Goal: Information Seeking & Learning: Find specific fact

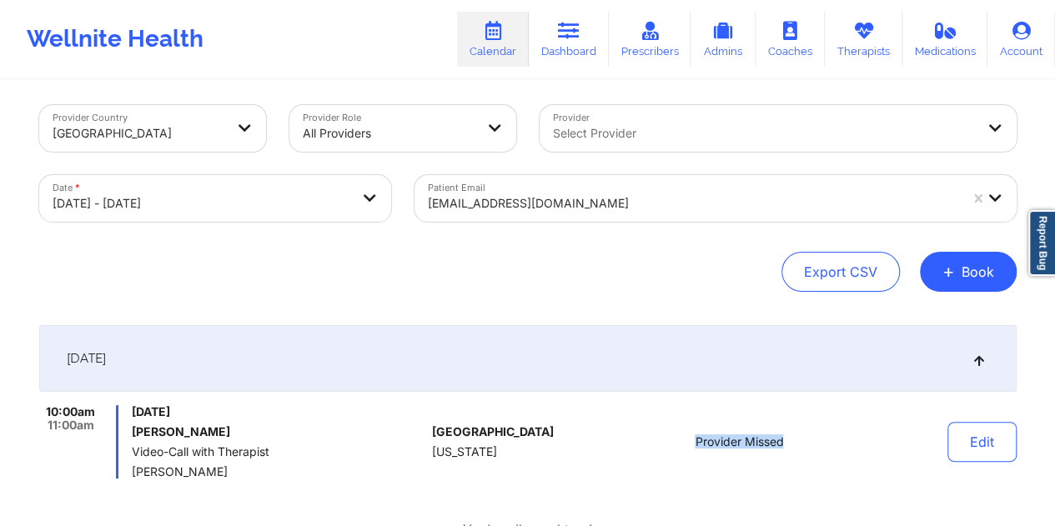
scroll to position [7, 0]
click at [573, 26] on icon at bounding box center [569, 31] width 22 height 18
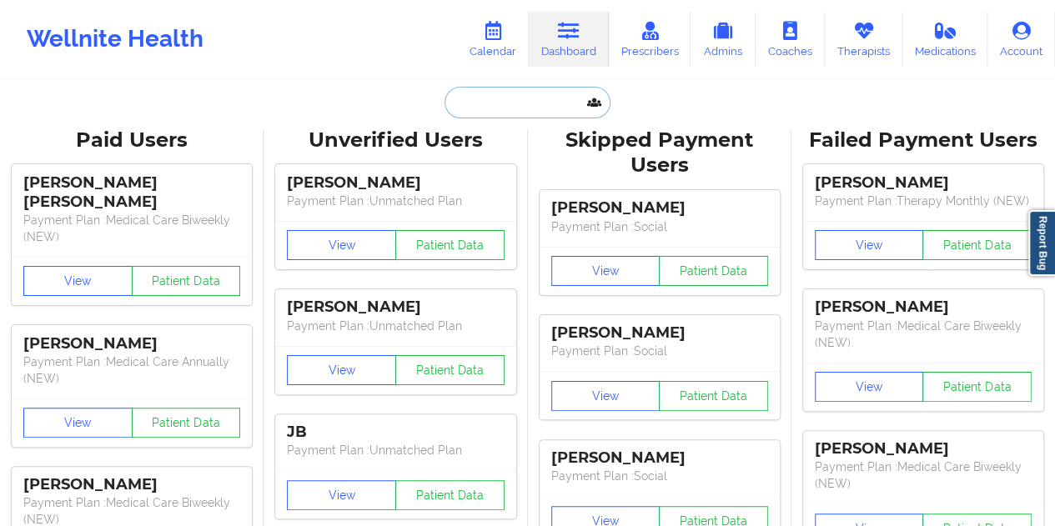
click at [529, 103] on input "text" at bounding box center [527, 103] width 165 height 32
paste input "[EMAIL_ADDRESS][PERSON_NAME][DOMAIN_NAME]"
type input "[EMAIL_ADDRESS][PERSON_NAME][DOMAIN_NAME]"
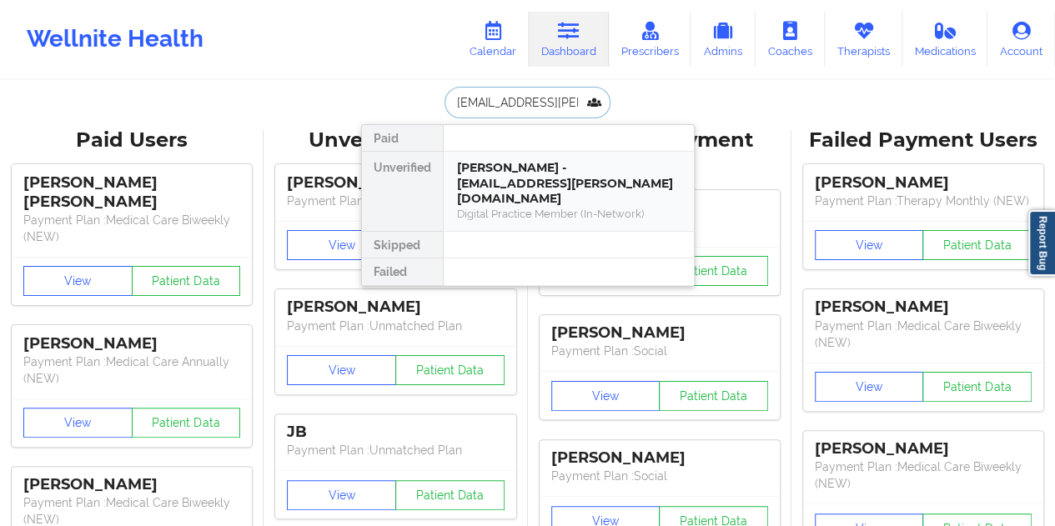
click at [533, 160] on div "[PERSON_NAME] - [EMAIL_ADDRESS][PERSON_NAME][DOMAIN_NAME]" at bounding box center [569, 183] width 224 height 47
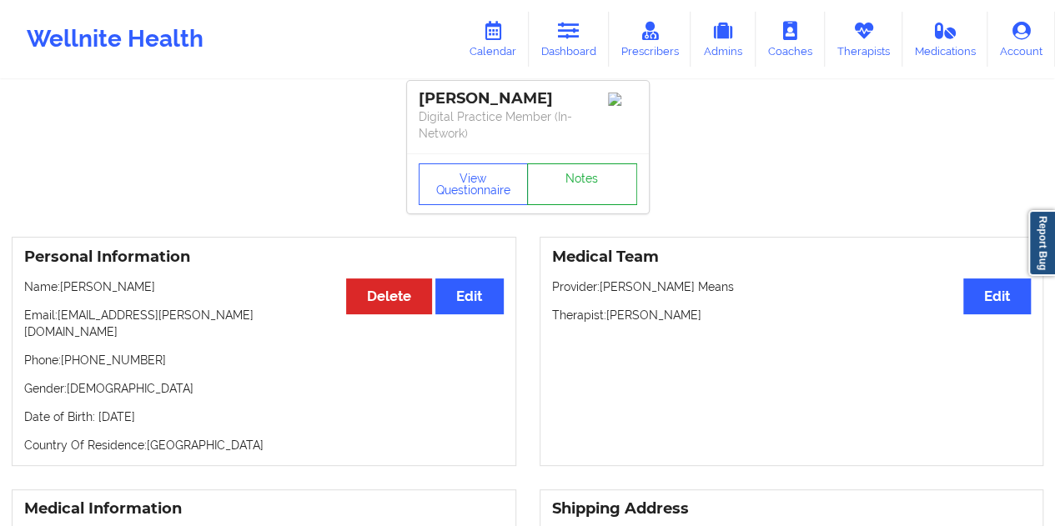
click at [582, 178] on link "Notes" at bounding box center [582, 185] width 110 height 42
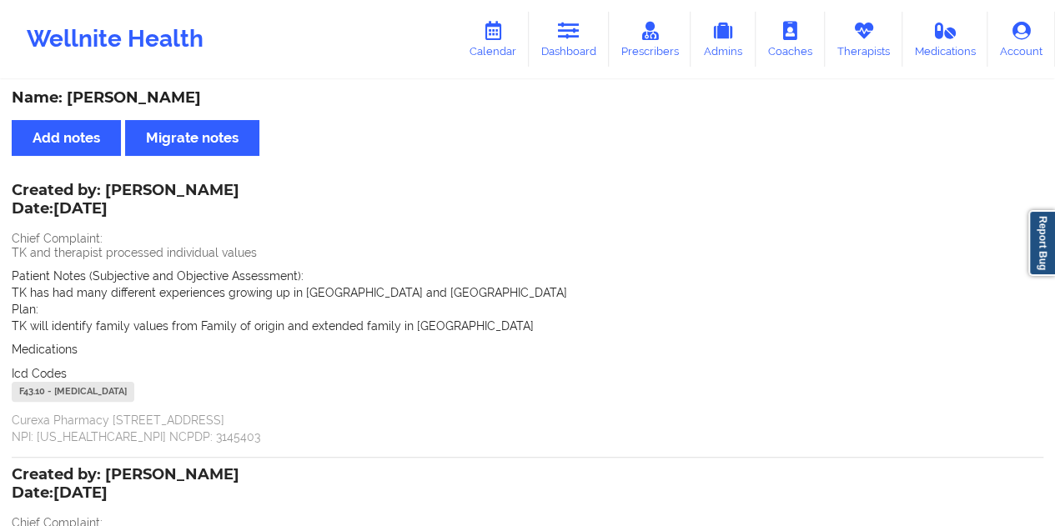
scroll to position [7, 0]
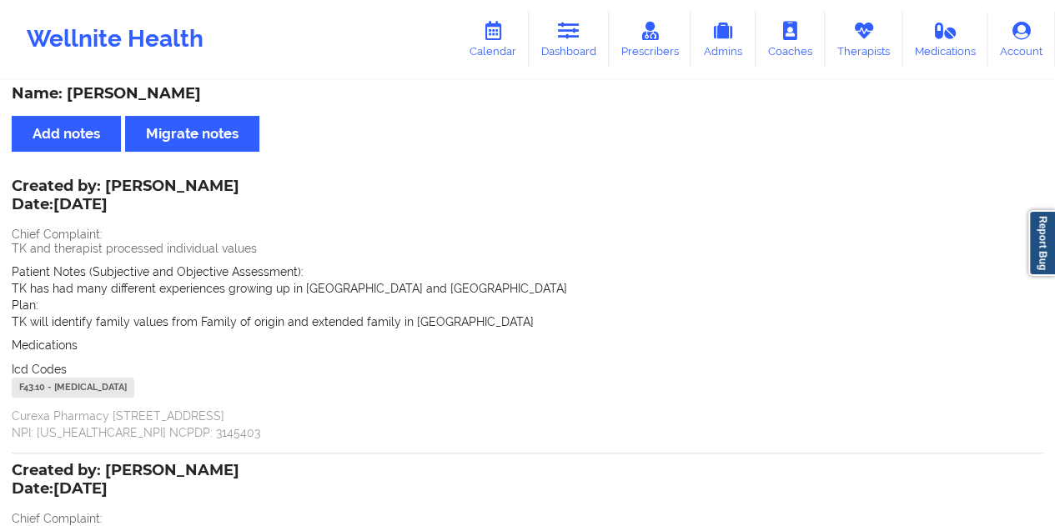
click at [143, 96] on div "Name: [PERSON_NAME]" at bounding box center [528, 93] width 1032 height 19
copy div "[PERSON_NAME]"
click at [585, 58] on link "Dashboard" at bounding box center [569, 39] width 80 height 55
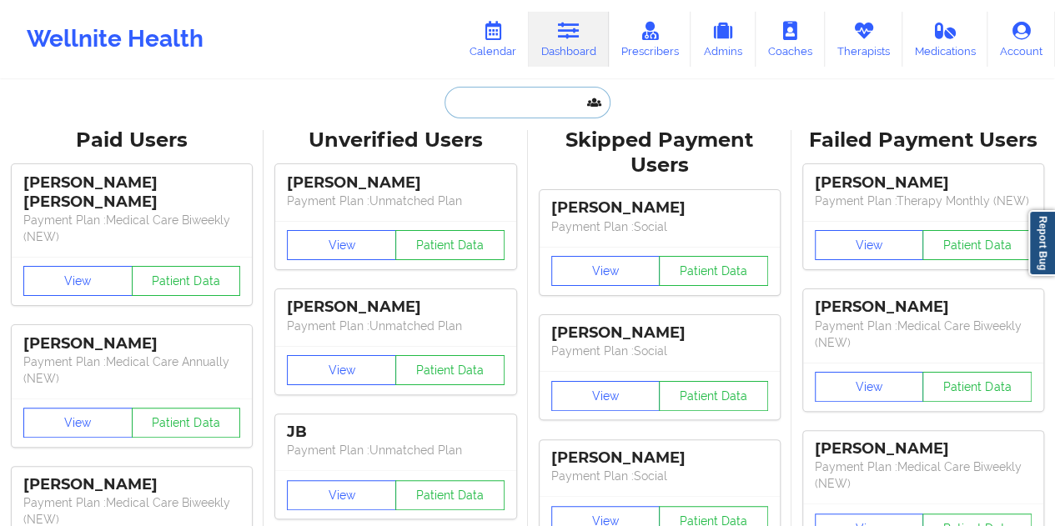
click at [493, 110] on input "text" at bounding box center [527, 103] width 165 height 32
paste input "[EMAIL_ADDRESS][DOMAIN_NAME]"
type input "[EMAIL_ADDRESS][DOMAIN_NAME]"
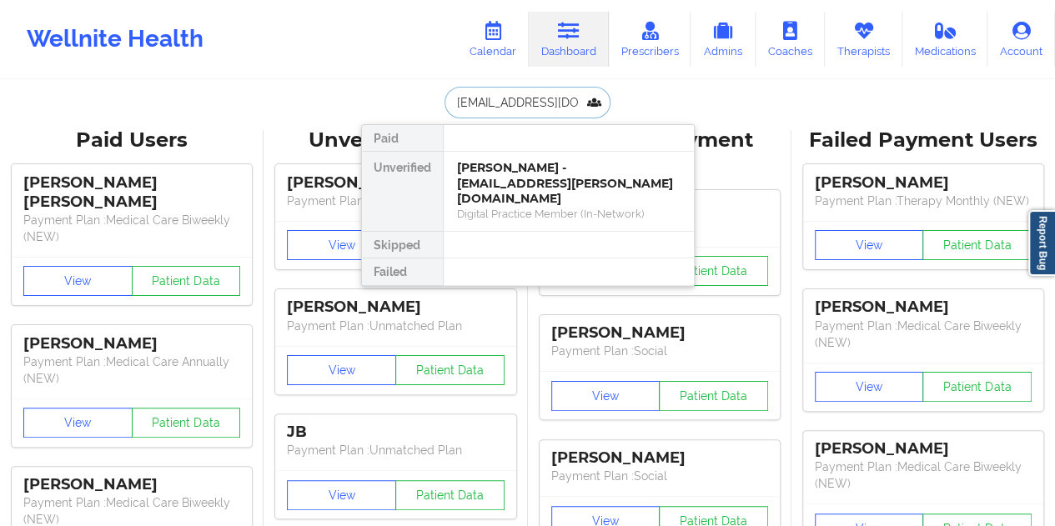
scroll to position [0, 12]
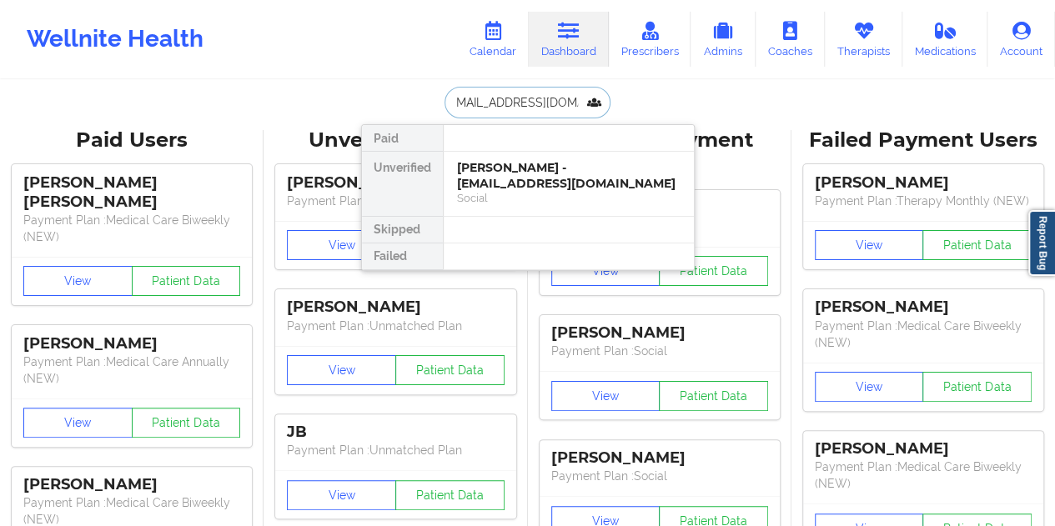
click at [533, 172] on div "[PERSON_NAME] - [EMAIL_ADDRESS][DOMAIN_NAME]" at bounding box center [569, 175] width 224 height 31
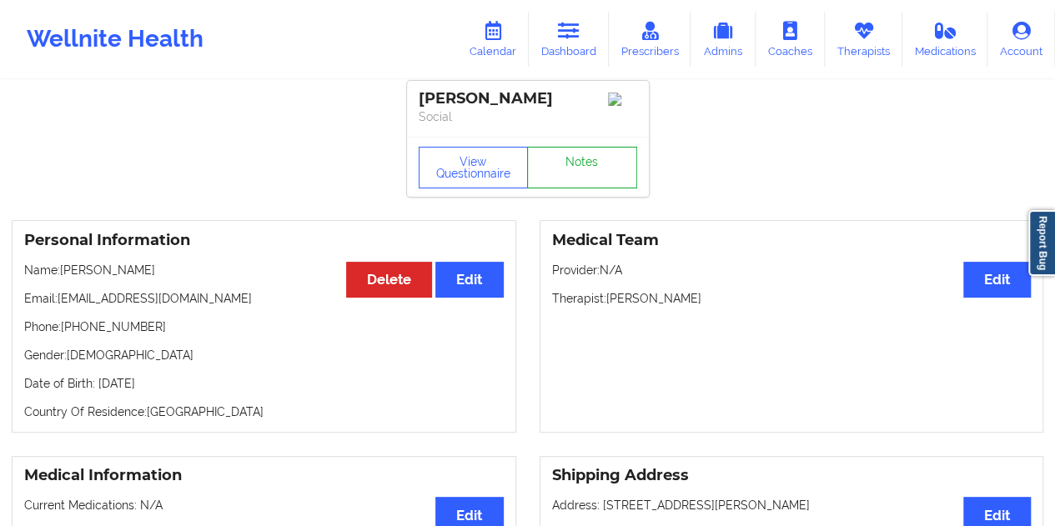
click at [591, 174] on link "Notes" at bounding box center [582, 168] width 110 height 42
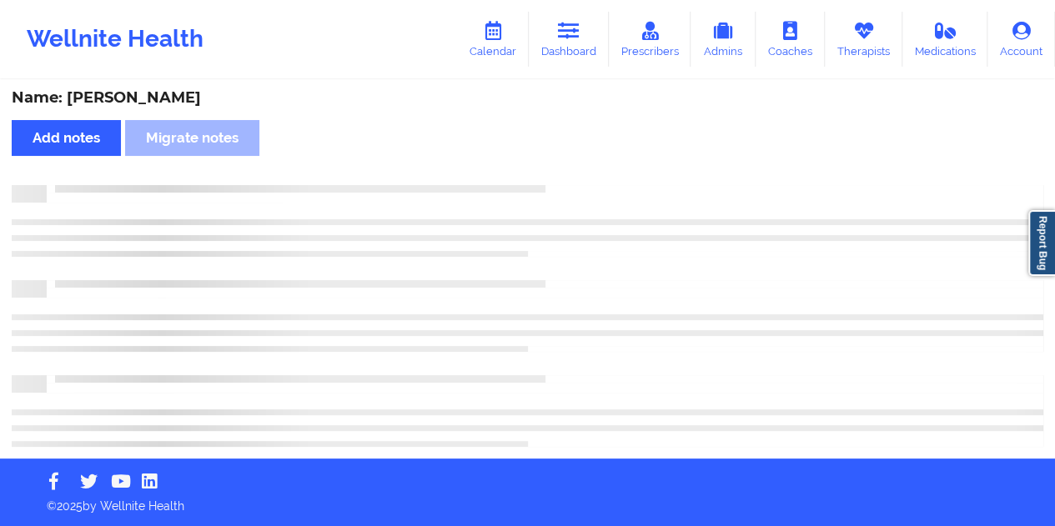
click at [172, 101] on div "Name: [PERSON_NAME]" at bounding box center [528, 97] width 1032 height 19
copy div "[PERSON_NAME]"
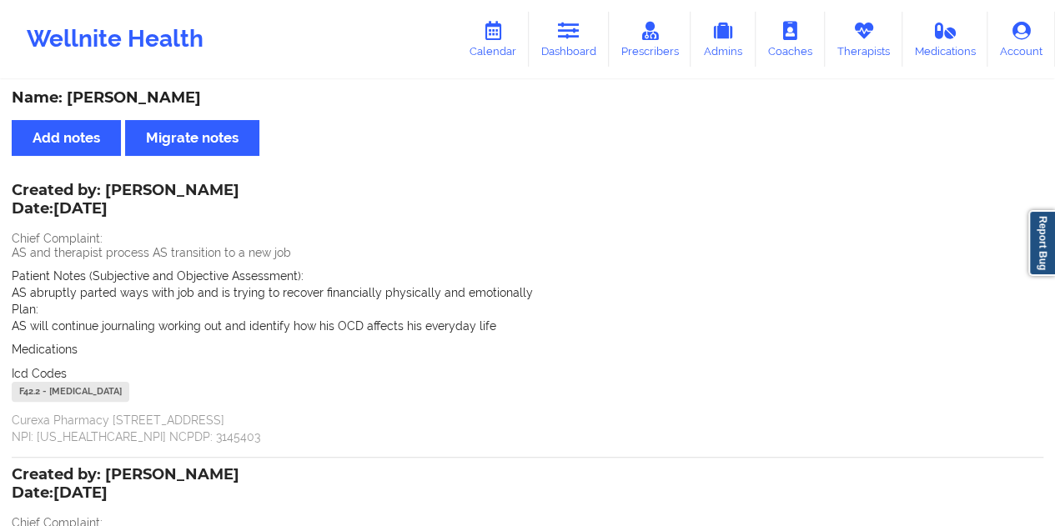
scroll to position [7, 0]
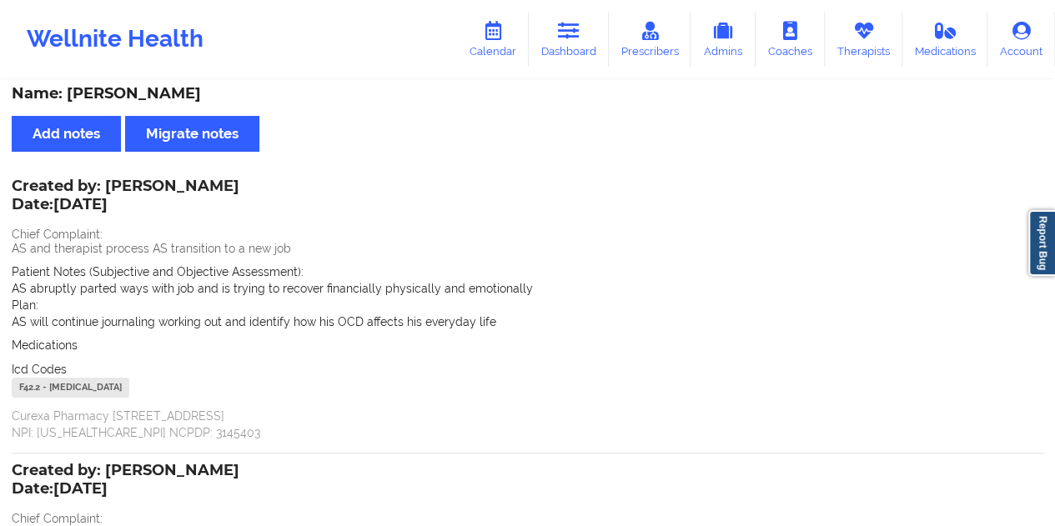
drag, startPoint x: 576, startPoint y: 24, endPoint x: 542, endPoint y: 74, distance: 60.2
click at [576, 24] on icon at bounding box center [569, 31] width 22 height 18
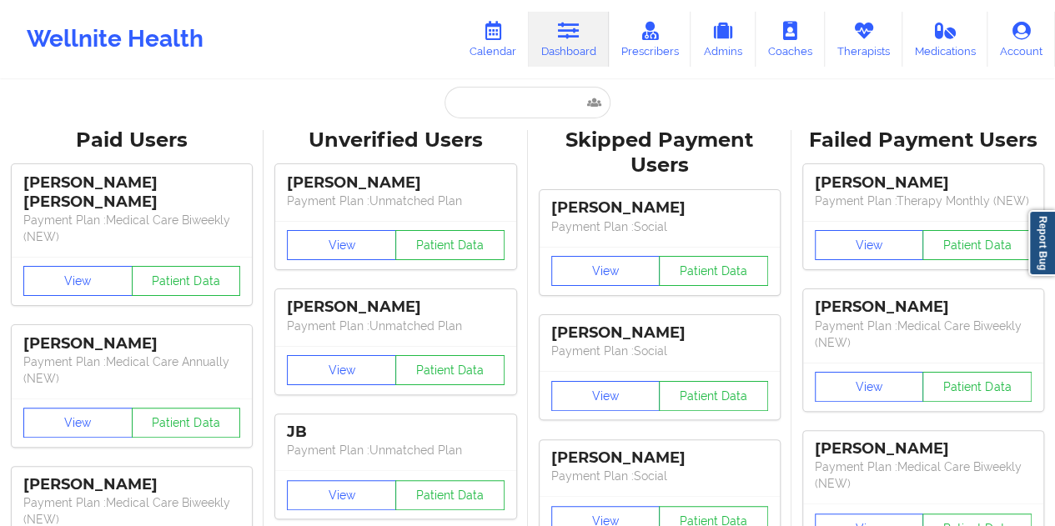
drag, startPoint x: 537, startPoint y: 78, endPoint x: 526, endPoint y: 82, distance: 11.6
click at [514, 102] on input "text" at bounding box center [527, 103] width 165 height 32
paste input "[EMAIL_ADDRESS][DOMAIN_NAME]"
type input "[EMAIL_ADDRESS][DOMAIN_NAME]"
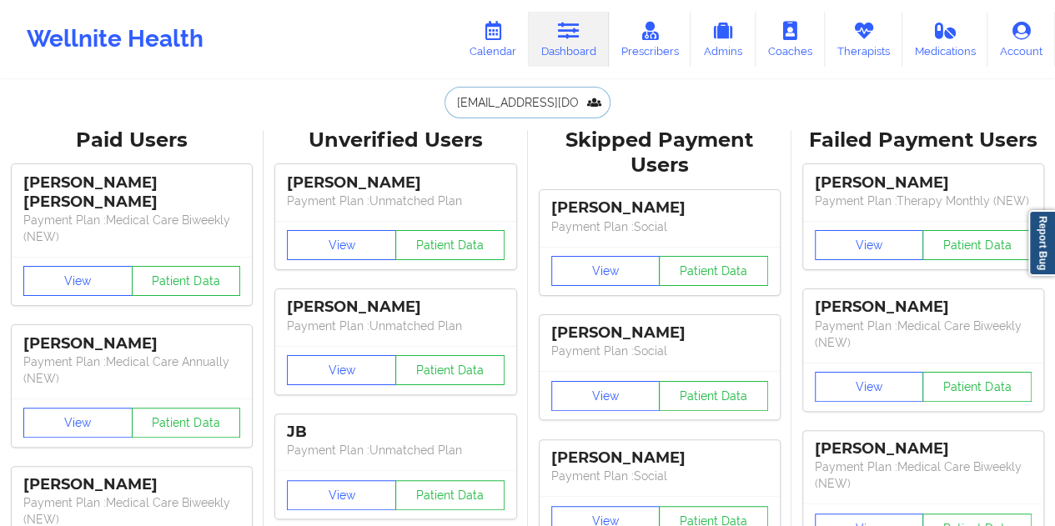
scroll to position [0, 23]
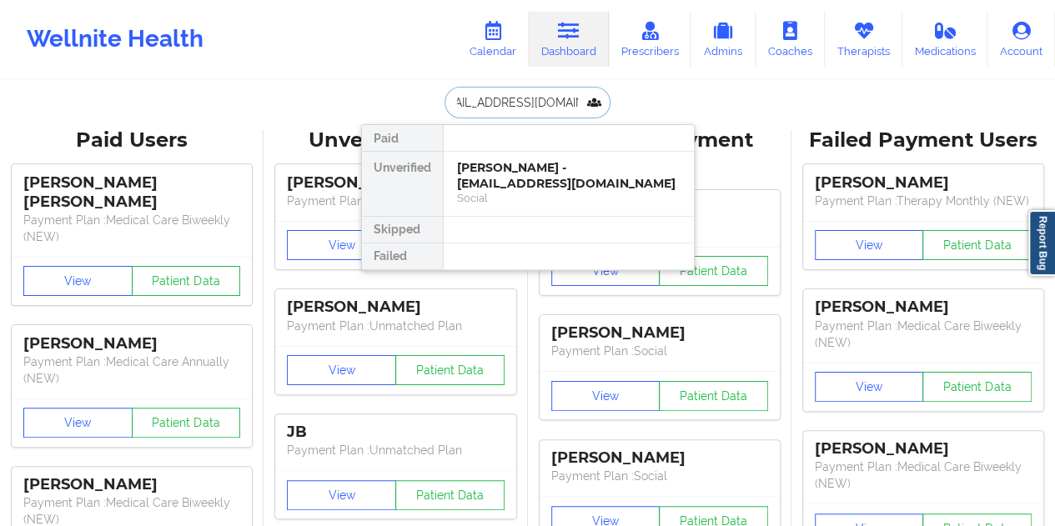
click at [525, 184] on div "[PERSON_NAME] - [EMAIL_ADDRESS][DOMAIN_NAME]" at bounding box center [569, 175] width 224 height 31
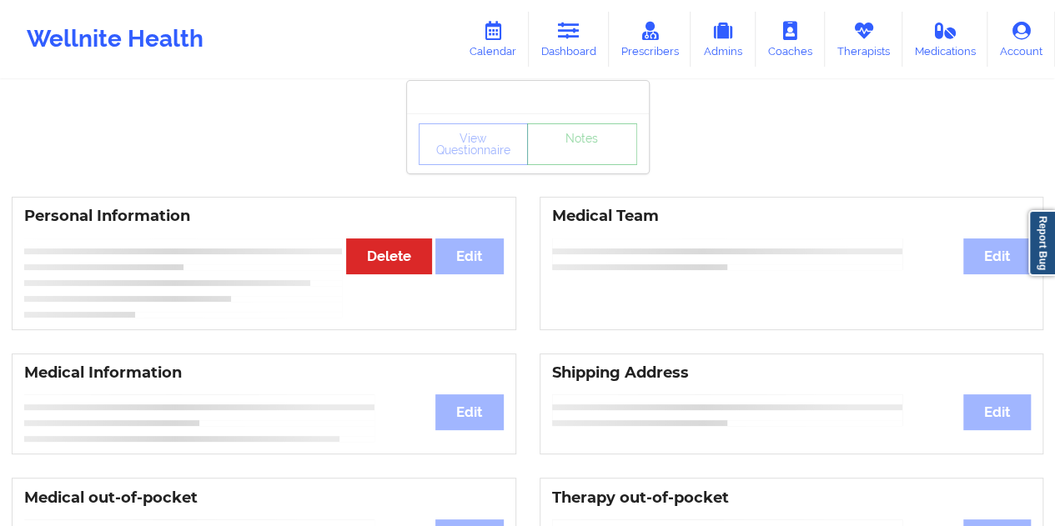
click at [585, 165] on link "Notes" at bounding box center [582, 144] width 110 height 42
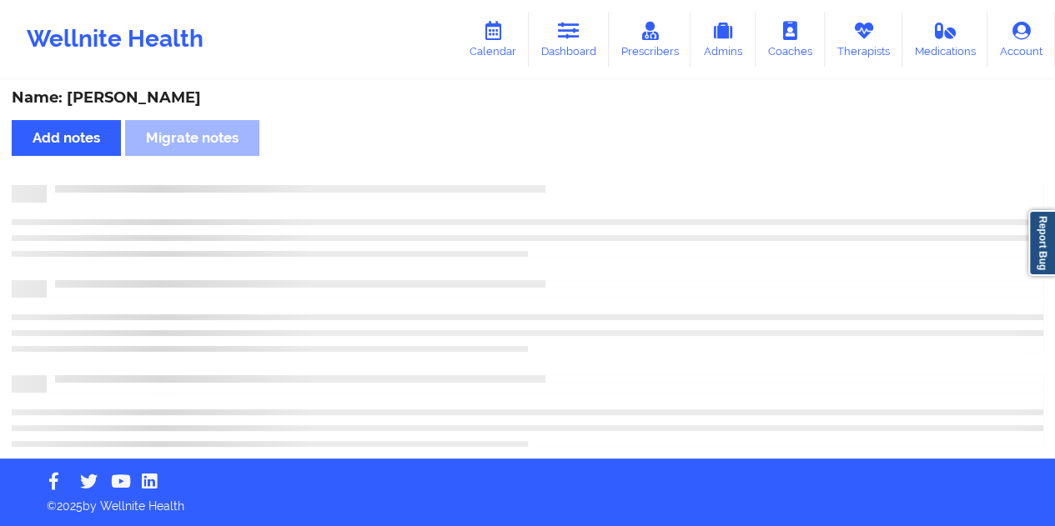
scroll to position [3, 0]
click at [151, 103] on div "Name: [PERSON_NAME]" at bounding box center [528, 97] width 1032 height 19
copy div "[PERSON_NAME]"
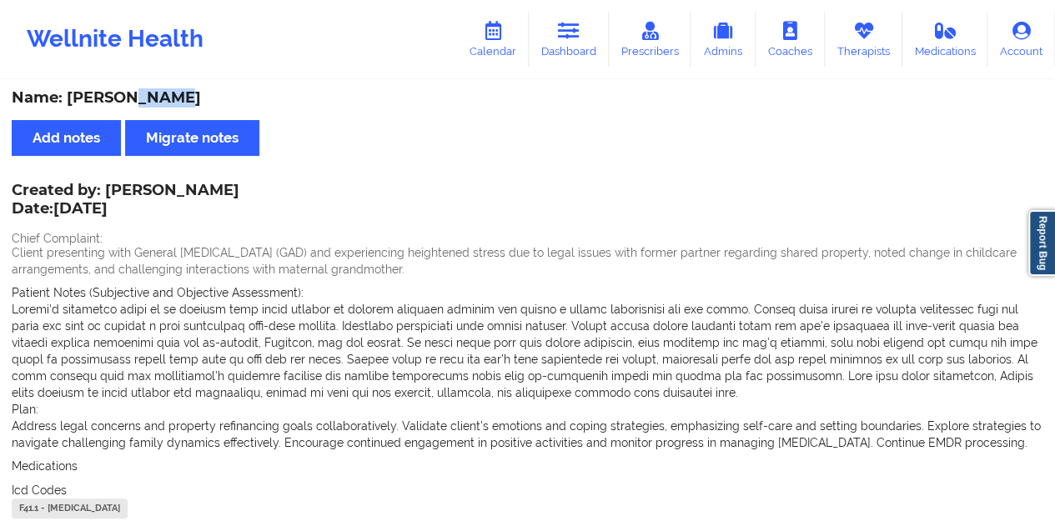
scroll to position [7, 0]
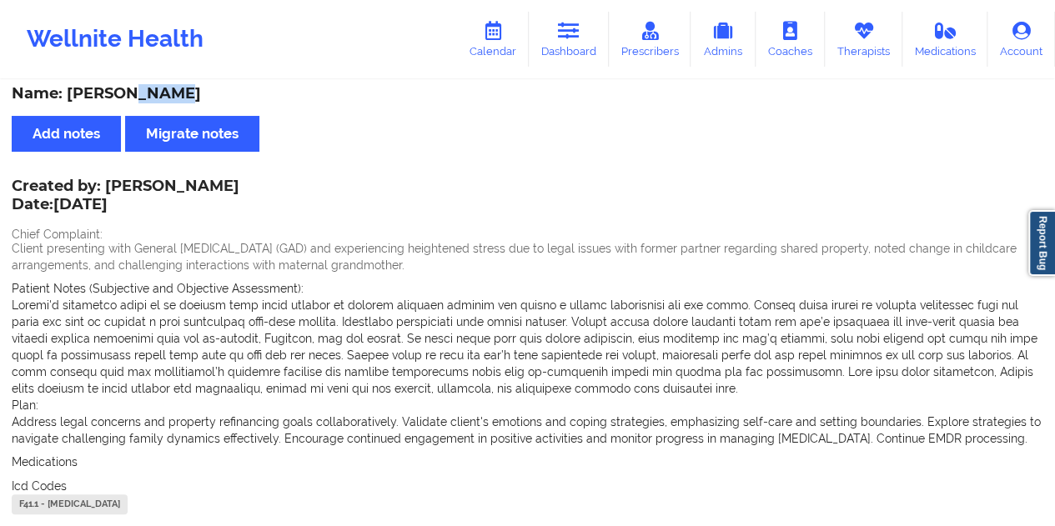
drag, startPoint x: 257, startPoint y: 188, endPoint x: 182, endPoint y: 184, distance: 75.2
click at [182, 184] on div "Created by: [PERSON_NAME] Date: [DATE] Chief Complaint: Client presenting with …" at bounding box center [528, 369] width 1032 height 377
drag, startPoint x: 112, startPoint y: 184, endPoint x: 123, endPoint y: 183, distance: 11.8
click at [140, 184] on div "Created by: [PERSON_NAME] Date: [DATE]" at bounding box center [126, 197] width 228 height 38
drag, startPoint x: 108, startPoint y: 183, endPoint x: 255, endPoint y: 182, distance: 147.7
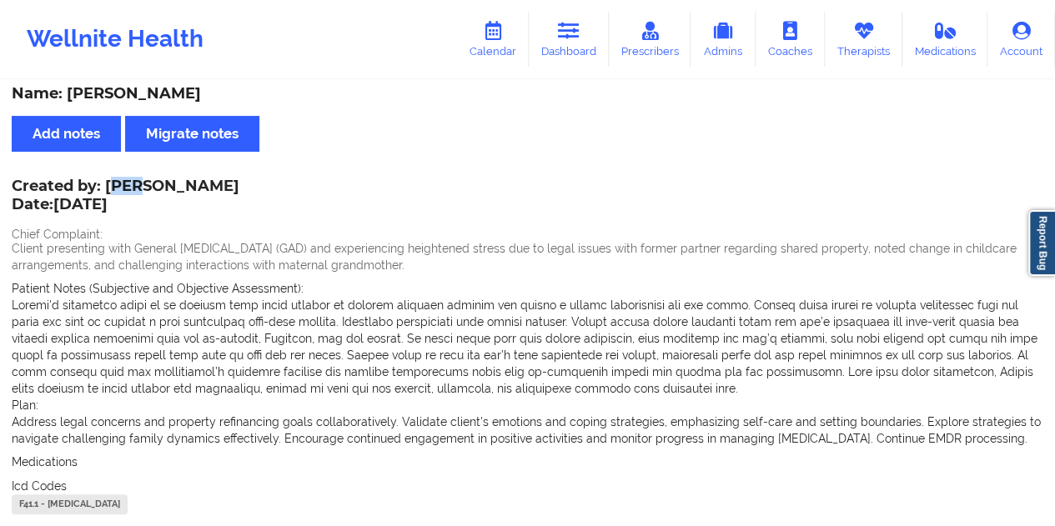
click at [239, 182] on div "Created by: [PERSON_NAME] Date: [DATE]" at bounding box center [126, 197] width 228 height 38
copy div "[PERSON_NAME]"
click at [569, 48] on link "Dashboard" at bounding box center [569, 39] width 80 height 55
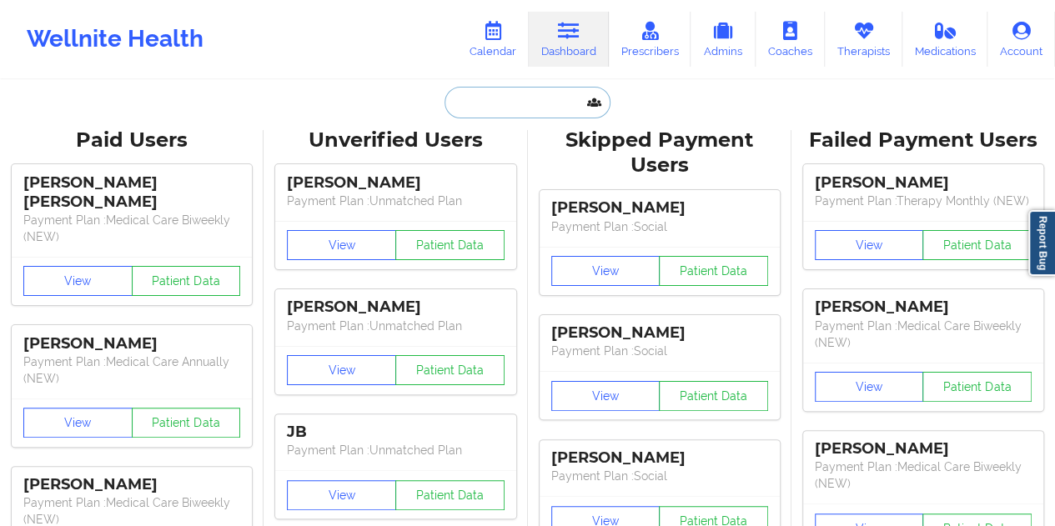
click at [521, 99] on input "text" at bounding box center [527, 103] width 165 height 32
paste input "[EMAIL_ADDRESS][DOMAIN_NAME]"
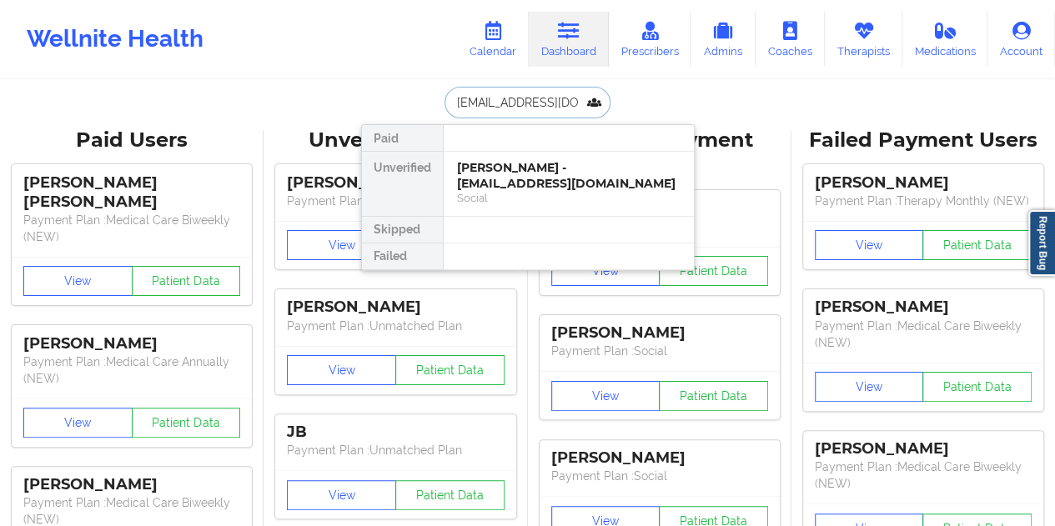
type input "[EMAIL_ADDRESS][DOMAIN_NAME]"
click at [564, 160] on div "[PERSON_NAME] - [EMAIL_ADDRESS][DOMAIN_NAME]" at bounding box center [569, 175] width 224 height 31
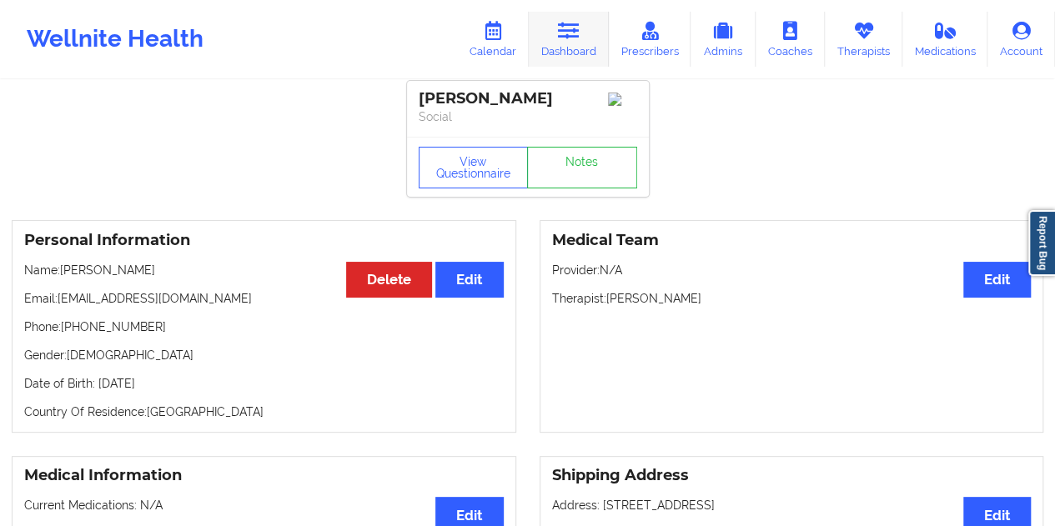
click at [566, 44] on link "Dashboard" at bounding box center [569, 39] width 80 height 55
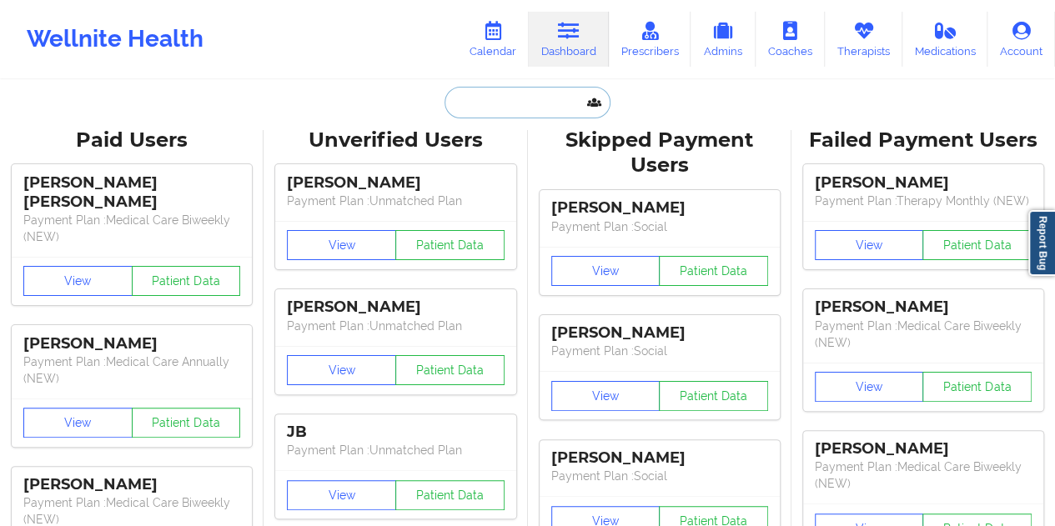
click at [517, 113] on input "text" at bounding box center [527, 103] width 165 height 32
paste input "[EMAIL_ADDRESS][DOMAIN_NAME]"
type input "[EMAIL_ADDRESS][DOMAIN_NAME]"
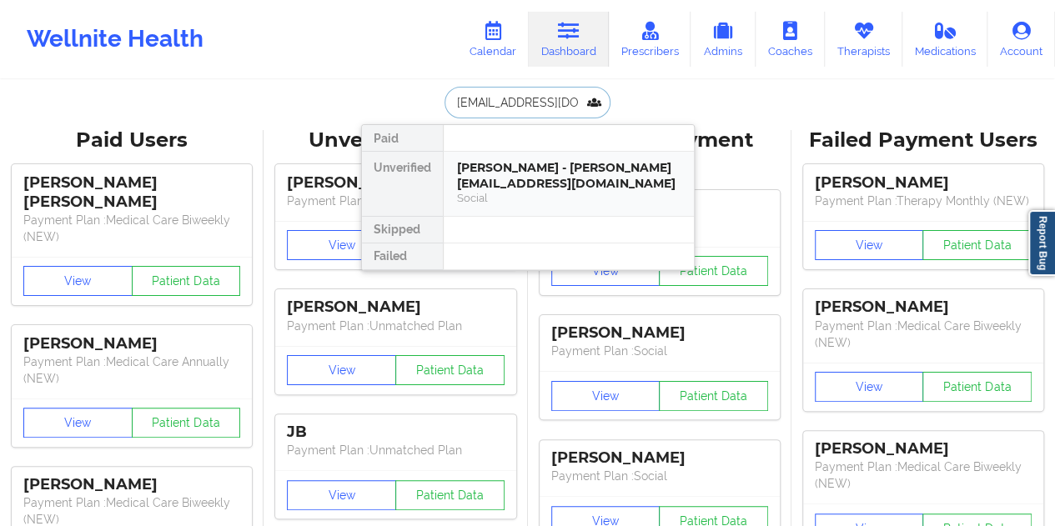
click at [554, 177] on div "[PERSON_NAME] - [PERSON_NAME][EMAIL_ADDRESS][DOMAIN_NAME]" at bounding box center [569, 175] width 224 height 31
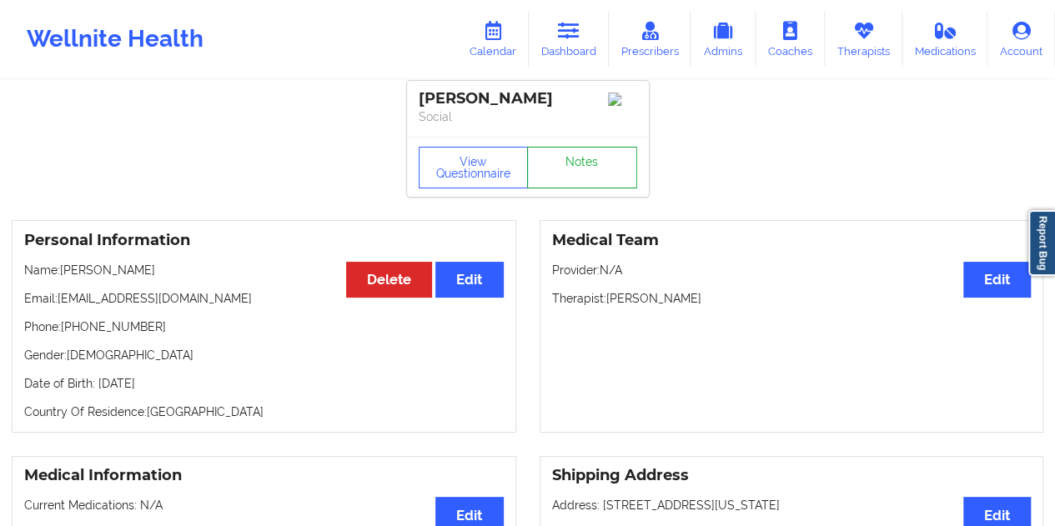
click at [587, 177] on link "Notes" at bounding box center [582, 168] width 110 height 42
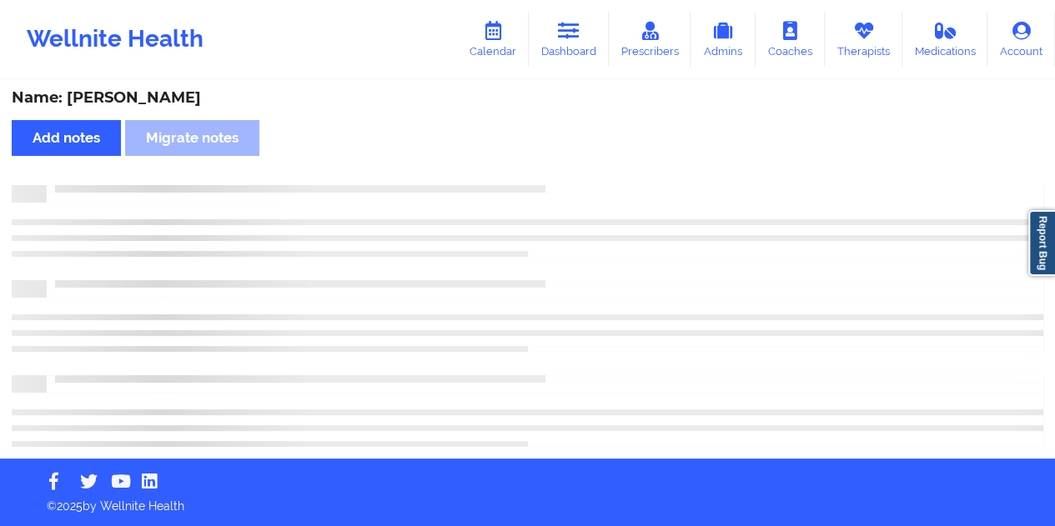
scroll to position [3, 0]
click at [209, 100] on div "Name: [PERSON_NAME]" at bounding box center [528, 97] width 1032 height 19
copy div "[PERSON_NAME]"
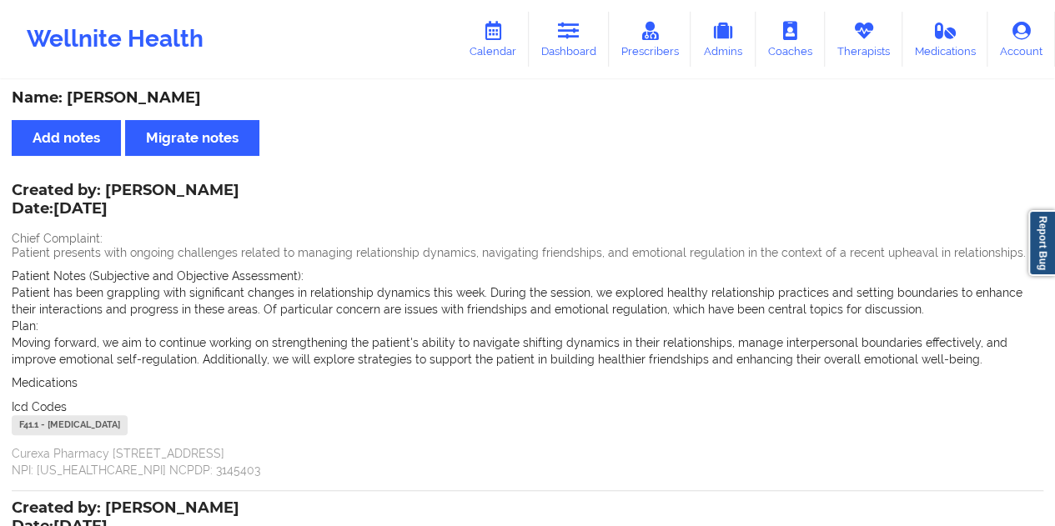
scroll to position [7, 0]
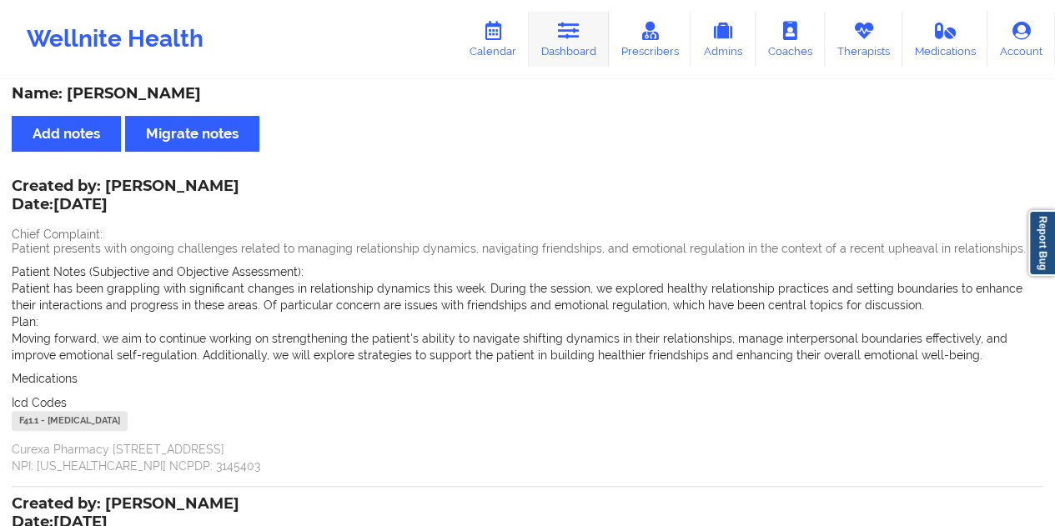
click at [556, 29] on link "Dashboard" at bounding box center [569, 39] width 80 height 55
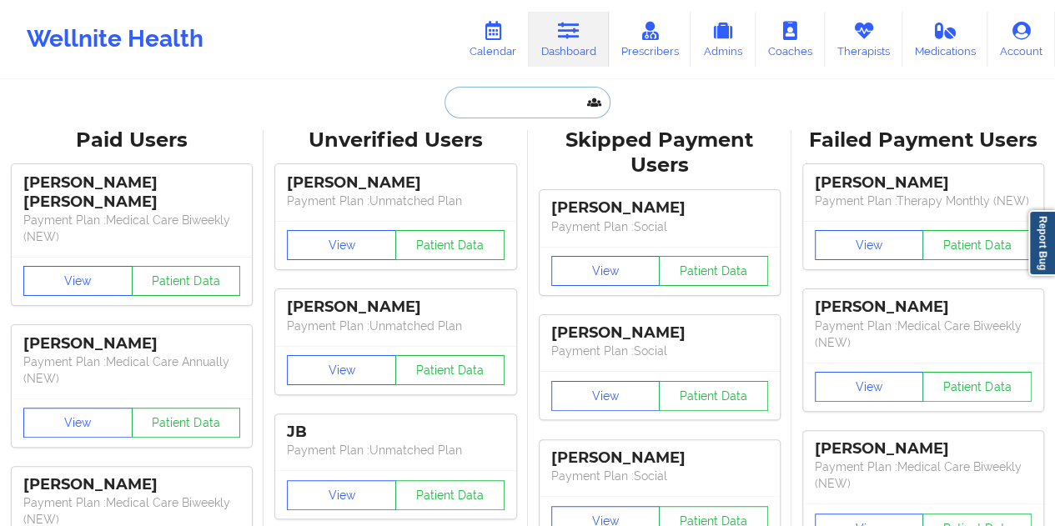
click at [535, 109] on input "text" at bounding box center [527, 103] width 165 height 32
paste input "[EMAIL_ADDRESS][DOMAIN_NAME]"
type input "[EMAIL_ADDRESS][DOMAIN_NAME]"
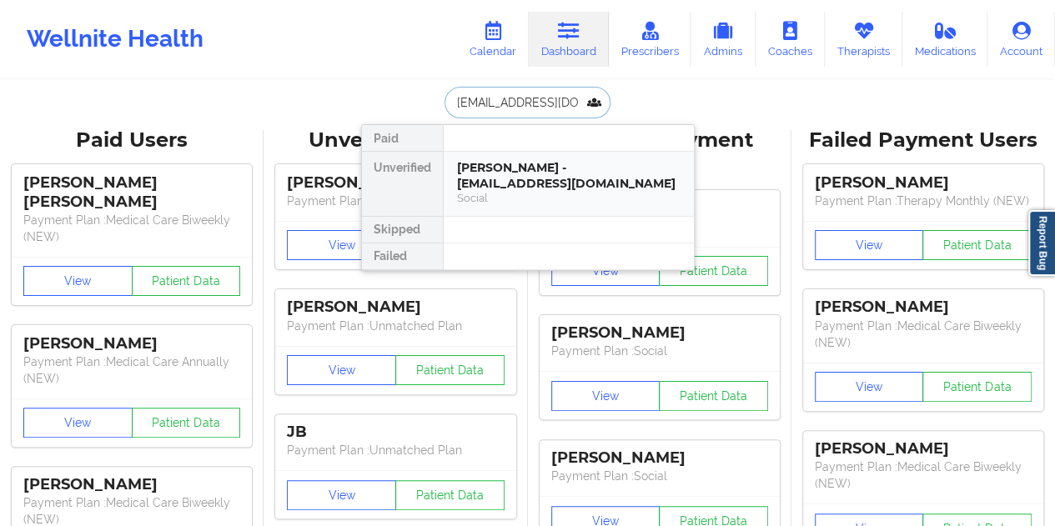
click at [533, 167] on div "[PERSON_NAME] - [EMAIL_ADDRESS][DOMAIN_NAME]" at bounding box center [569, 175] width 224 height 31
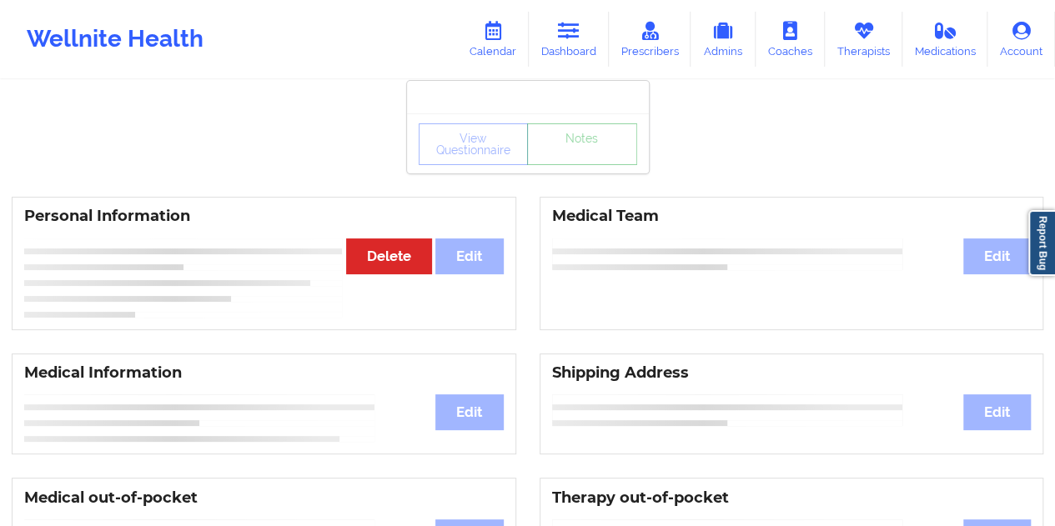
click at [586, 165] on link "Notes" at bounding box center [582, 144] width 110 height 42
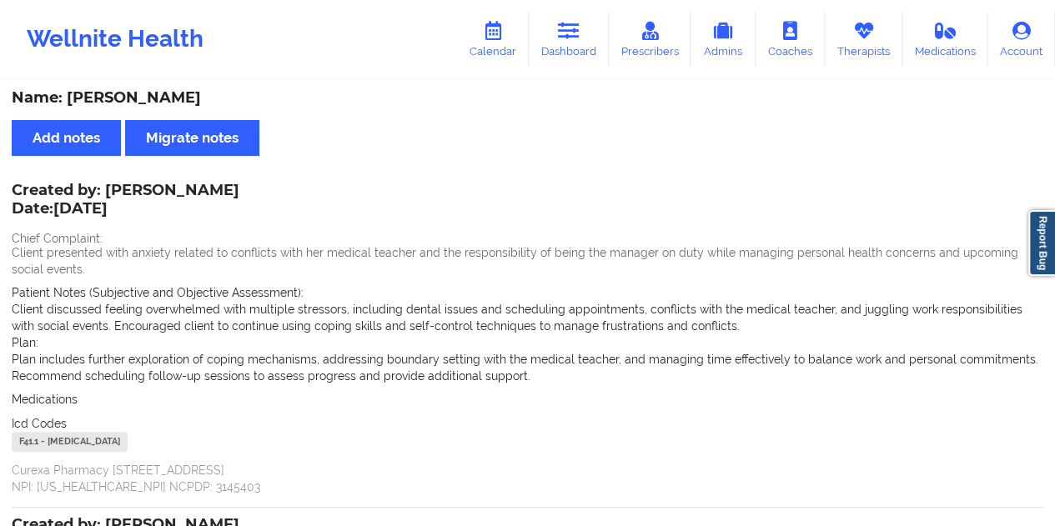
click at [164, 105] on div "Name: [PERSON_NAME] Add notes Migrate notes Created by: [PERSON_NAME] Date: [DA…" at bounding box center [527, 505] width 1055 height 853
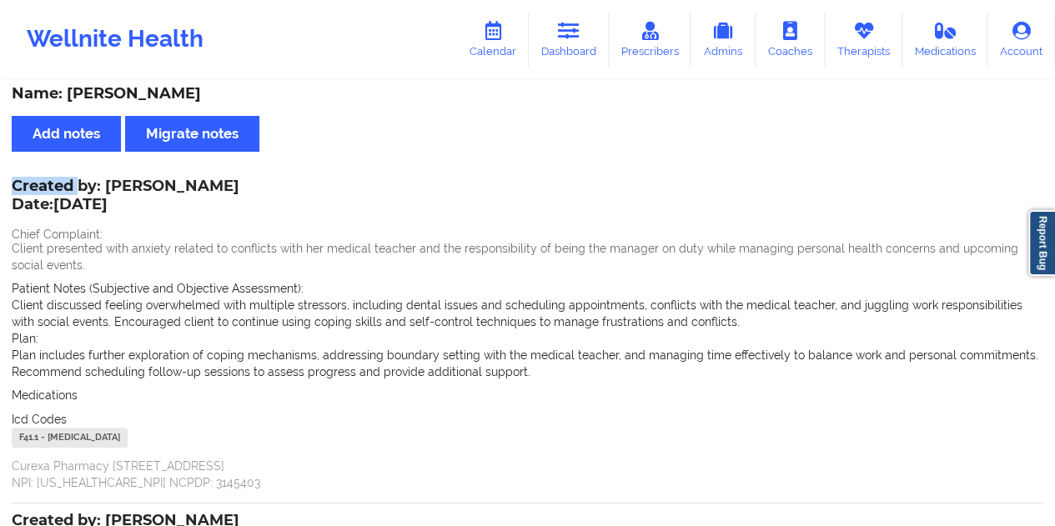
click at [164, 104] on div "Name: [PERSON_NAME] Add notes Migrate notes Created by: [PERSON_NAME] Date: [DA…" at bounding box center [527, 501] width 1055 height 853
click at [157, 93] on div "Name: [PERSON_NAME]" at bounding box center [528, 93] width 1032 height 19
copy div "[PERSON_NAME]"
drag, startPoint x: 224, startPoint y: 184, endPoint x: 110, endPoint y: 183, distance: 114.3
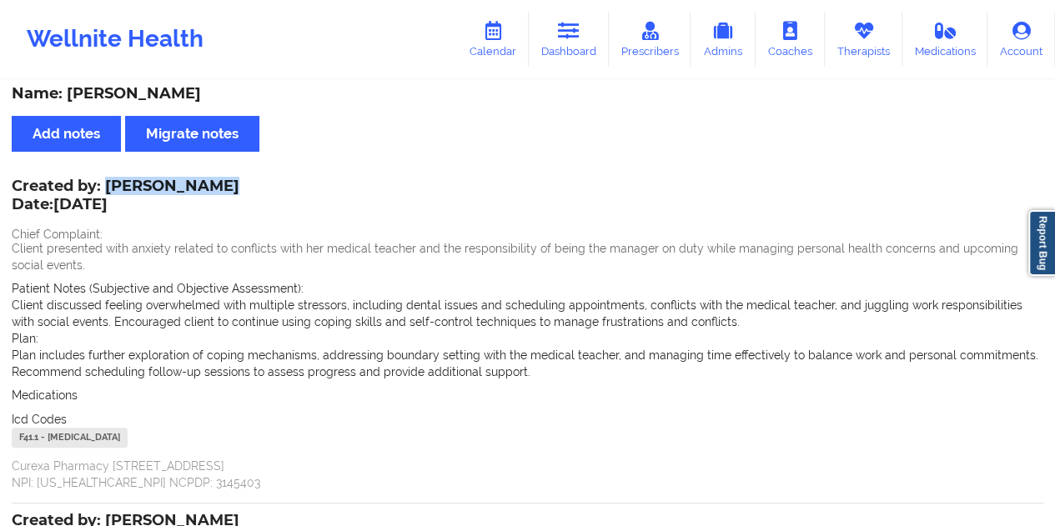
click at [110, 183] on div "Created by: [PERSON_NAME] Date: [DATE]" at bounding box center [126, 197] width 228 height 38
copy div "[PERSON_NAME]"
click at [580, 38] on icon at bounding box center [569, 31] width 22 height 18
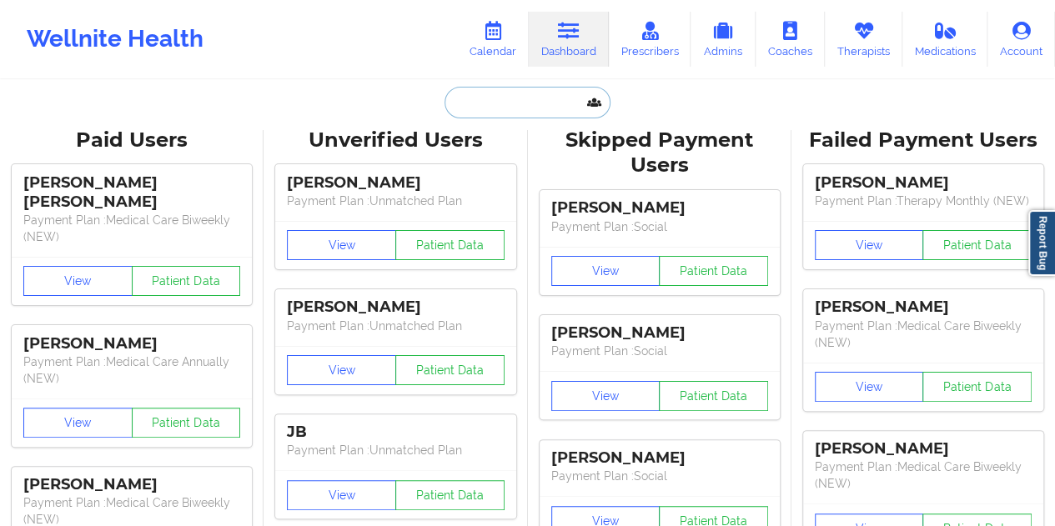
click at [526, 105] on input "text" at bounding box center [527, 103] width 165 height 32
paste input "[EMAIL_ADDRESS][DOMAIN_NAME]"
type input "[EMAIL_ADDRESS][DOMAIN_NAME]"
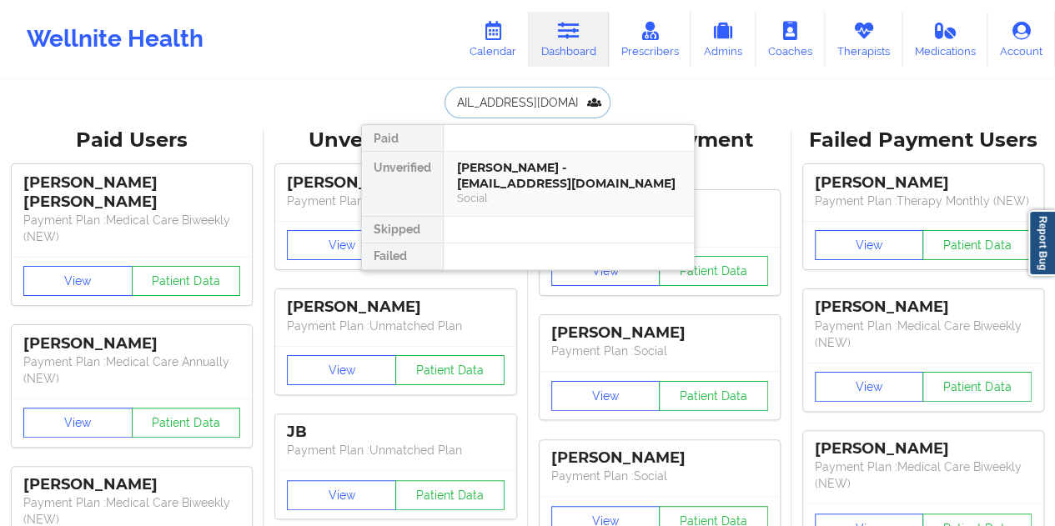
click at [533, 169] on div "[PERSON_NAME] - [EMAIL_ADDRESS][DOMAIN_NAME]" at bounding box center [569, 175] width 224 height 31
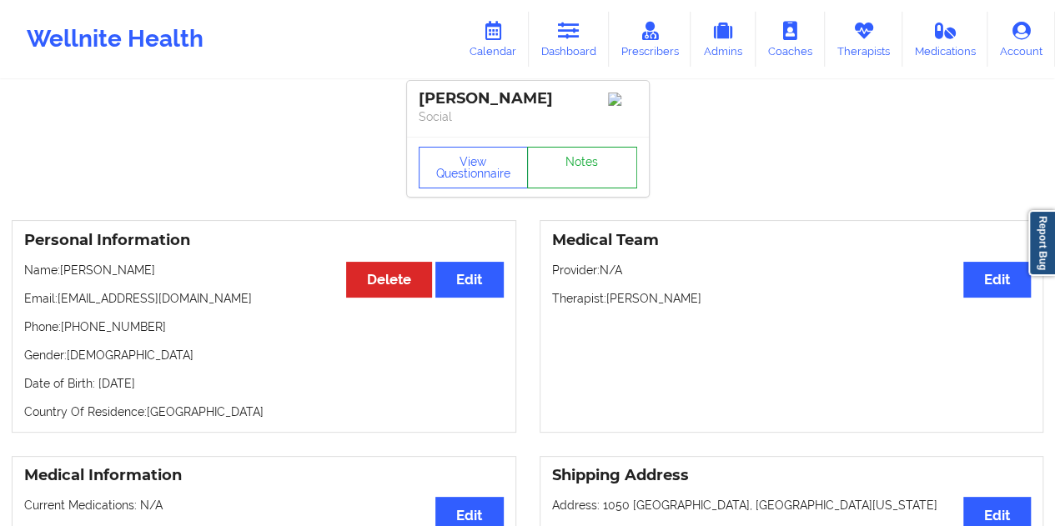
click at [574, 171] on link "Notes" at bounding box center [582, 168] width 110 height 42
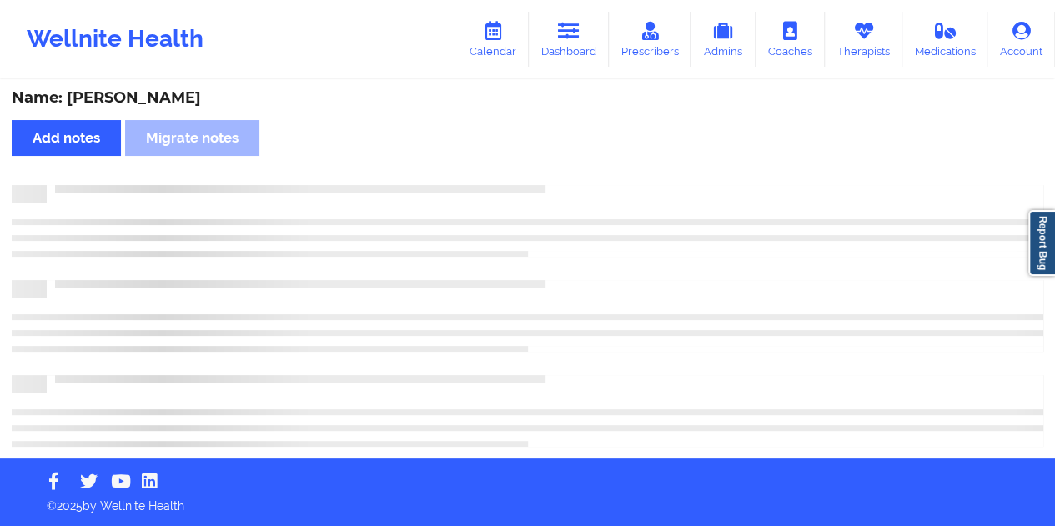
scroll to position [3, 0]
click at [169, 95] on div "Name: [PERSON_NAME]" at bounding box center [528, 97] width 1032 height 19
copy div "[PERSON_NAME]"
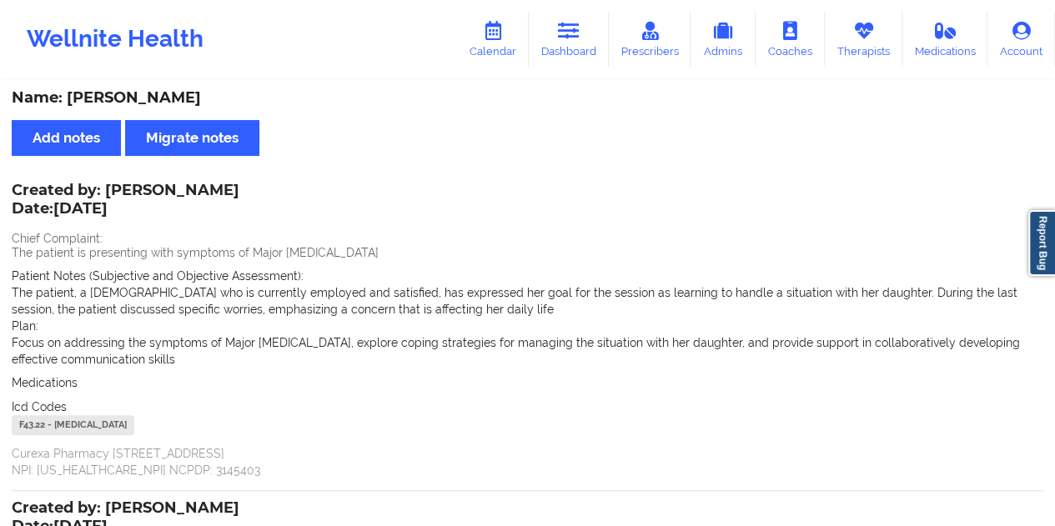
scroll to position [7, 0]
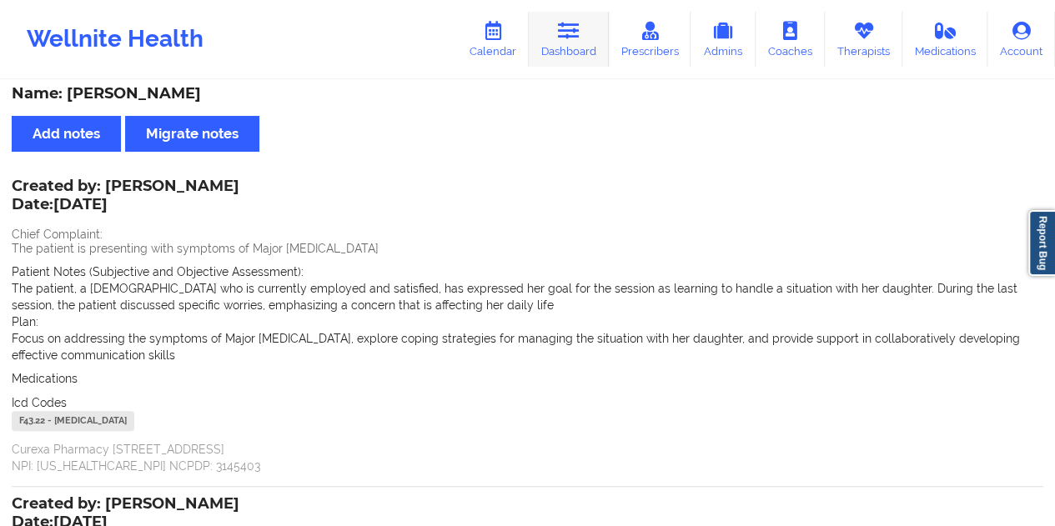
click at [589, 43] on link "Dashboard" at bounding box center [569, 39] width 80 height 55
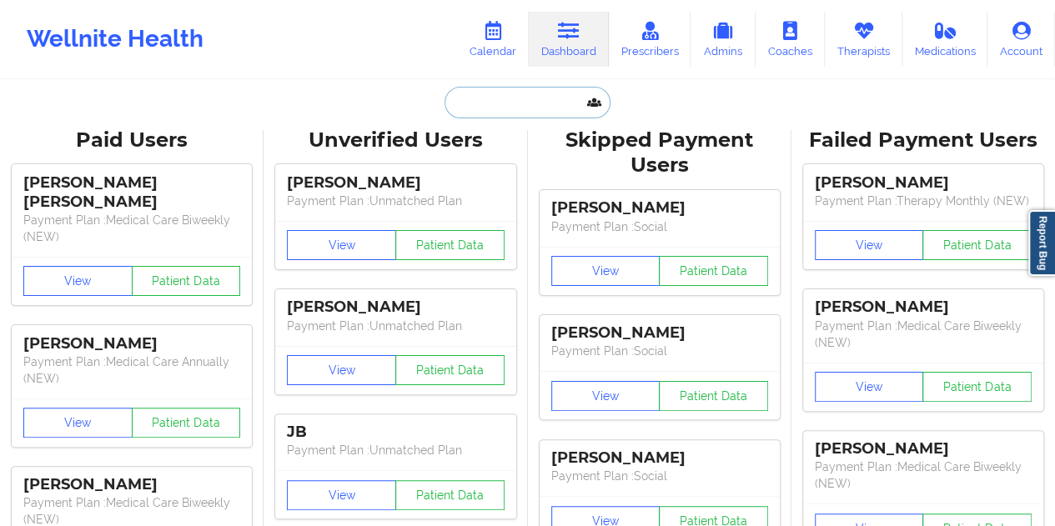
click at [527, 107] on input "text" at bounding box center [527, 103] width 165 height 32
paste input "[EMAIL_ADDRESS][DOMAIN_NAME]"
type input "[EMAIL_ADDRESS][DOMAIN_NAME]"
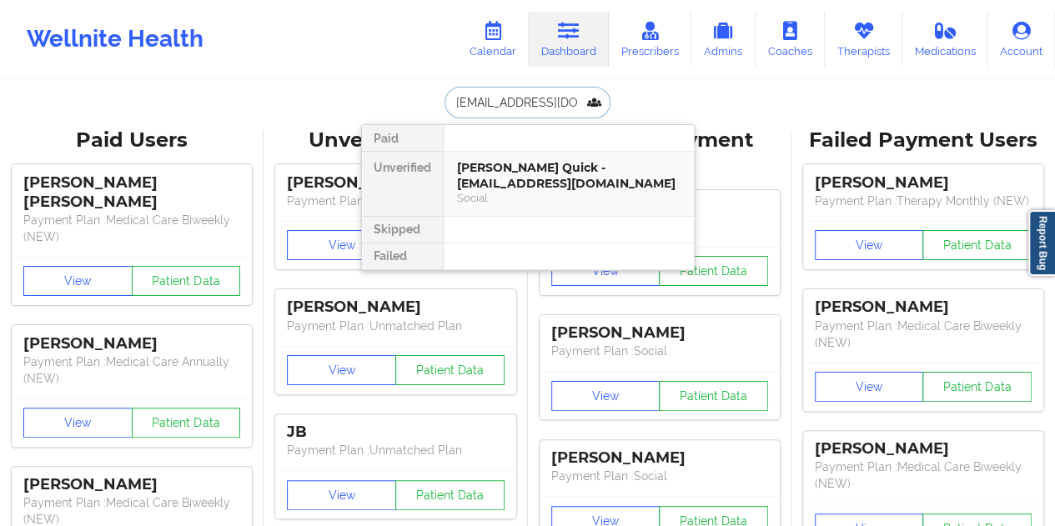
click at [521, 186] on div "[PERSON_NAME] Quick - [EMAIL_ADDRESS][DOMAIN_NAME]" at bounding box center [569, 175] width 224 height 31
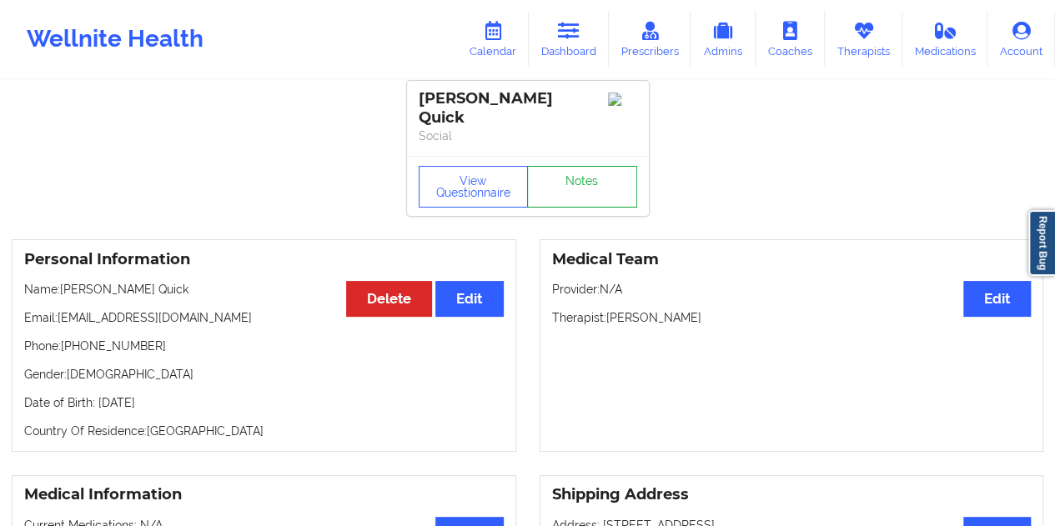
click at [584, 174] on link "Notes" at bounding box center [582, 187] width 110 height 42
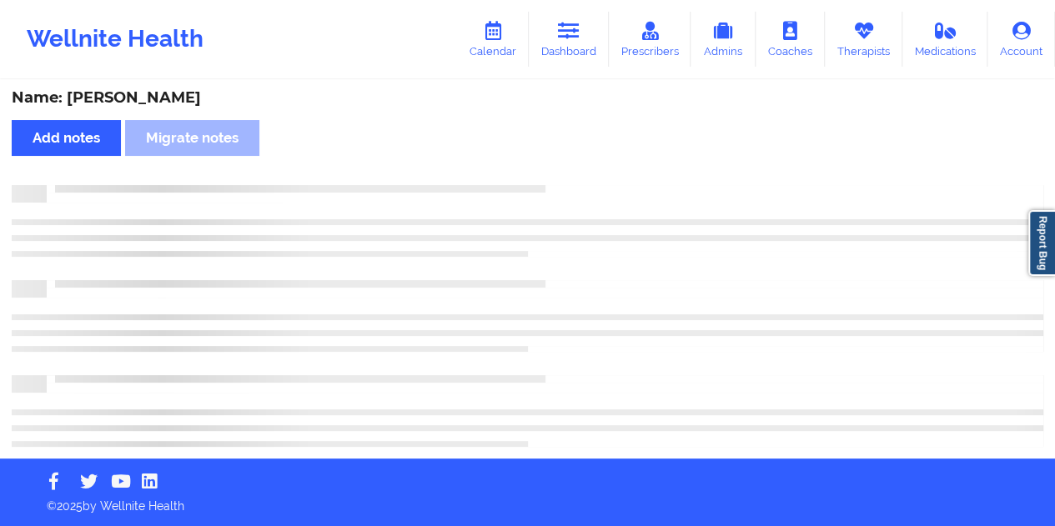
click at [135, 96] on div "Name: [PERSON_NAME]" at bounding box center [528, 97] width 1032 height 19
copy div "Quick"
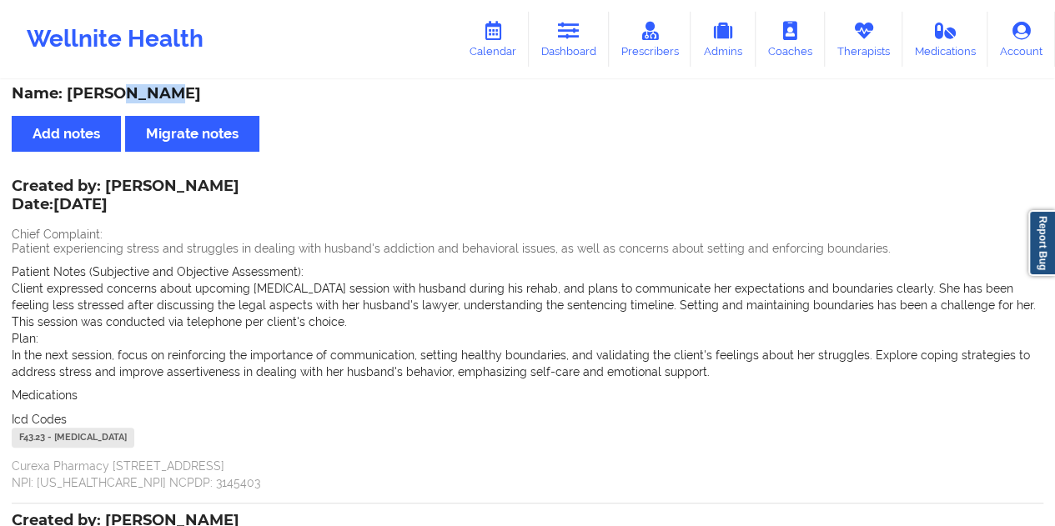
drag, startPoint x: 230, startPoint y: 184, endPoint x: 106, endPoint y: 184, distance: 124.3
click at [106, 184] on div "Created by: [PERSON_NAME] Date: [DATE]" at bounding box center [126, 197] width 228 height 38
copy div "[PERSON_NAME]"
click at [584, 38] on link "Dashboard" at bounding box center [569, 39] width 80 height 55
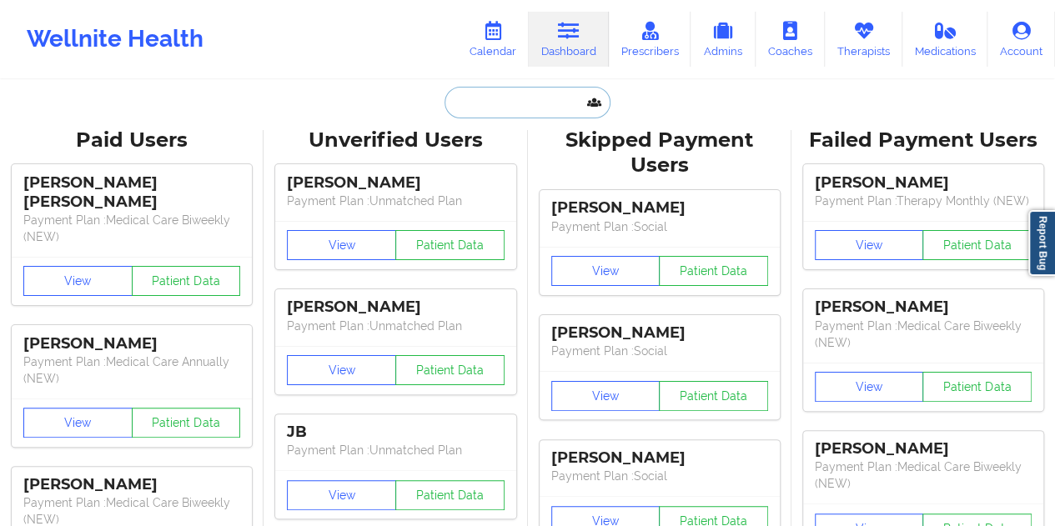
click at [498, 114] on input "text" at bounding box center [527, 103] width 165 height 32
paste input "[EMAIL_ADDRESS][DOMAIN_NAME]"
type input "[EMAIL_ADDRESS][DOMAIN_NAME]"
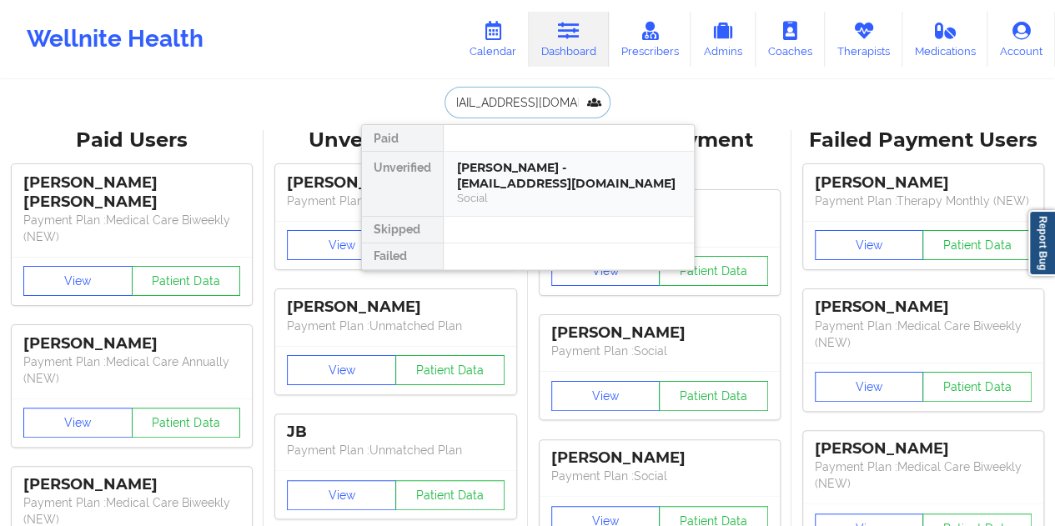
click at [543, 191] on div "Social" at bounding box center [569, 198] width 224 height 14
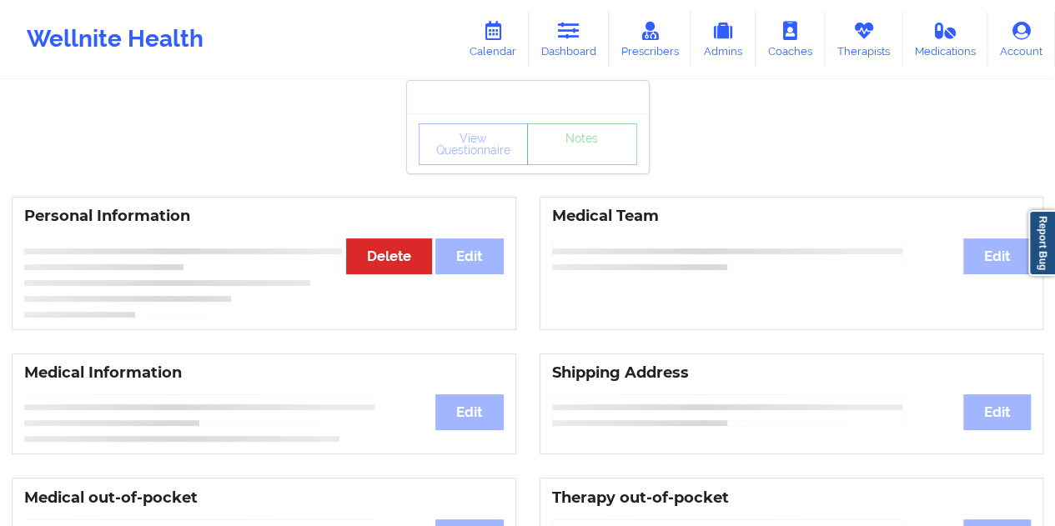
click at [592, 165] on link "Notes" at bounding box center [582, 144] width 110 height 42
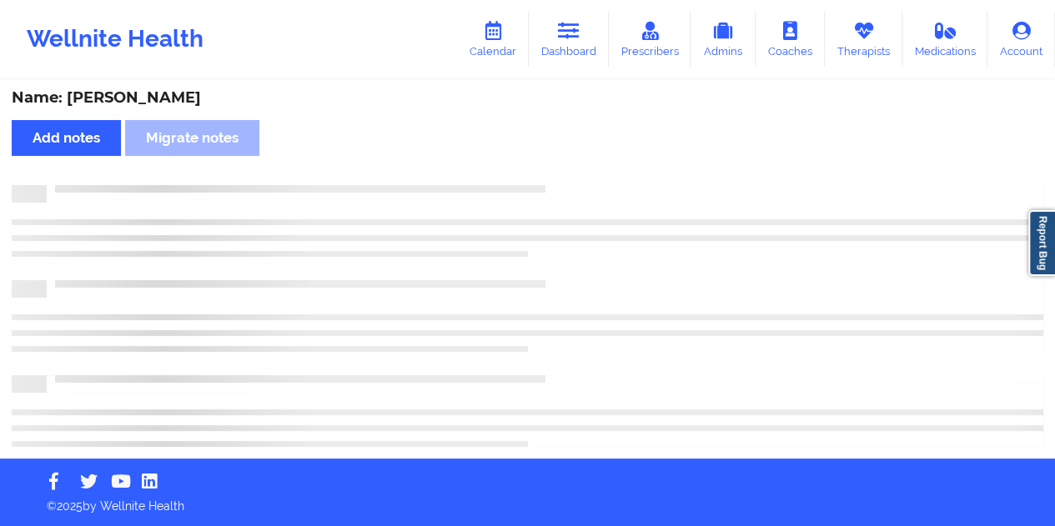
scroll to position [3, 0]
click at [152, 103] on div "Name: [PERSON_NAME]" at bounding box center [528, 97] width 1032 height 19
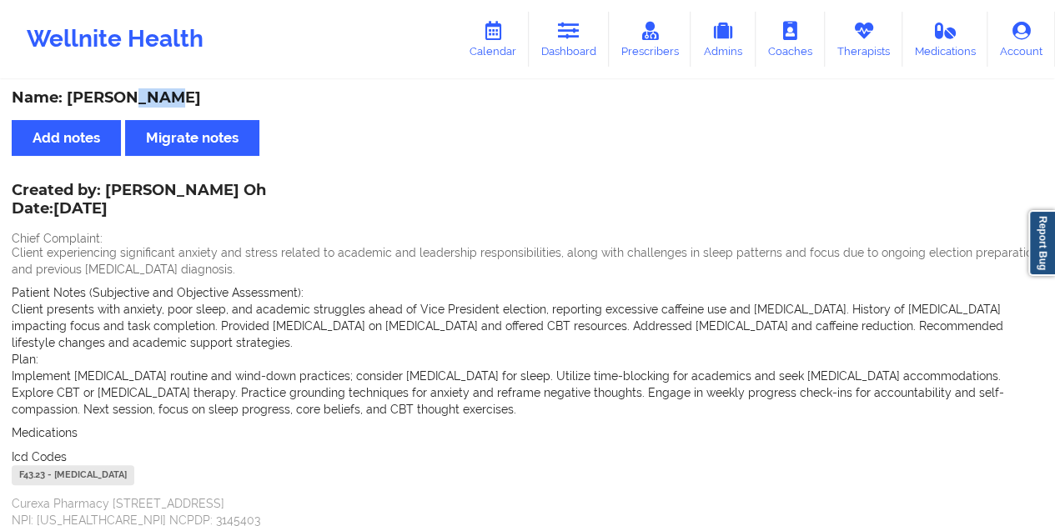
scroll to position [7, 0]
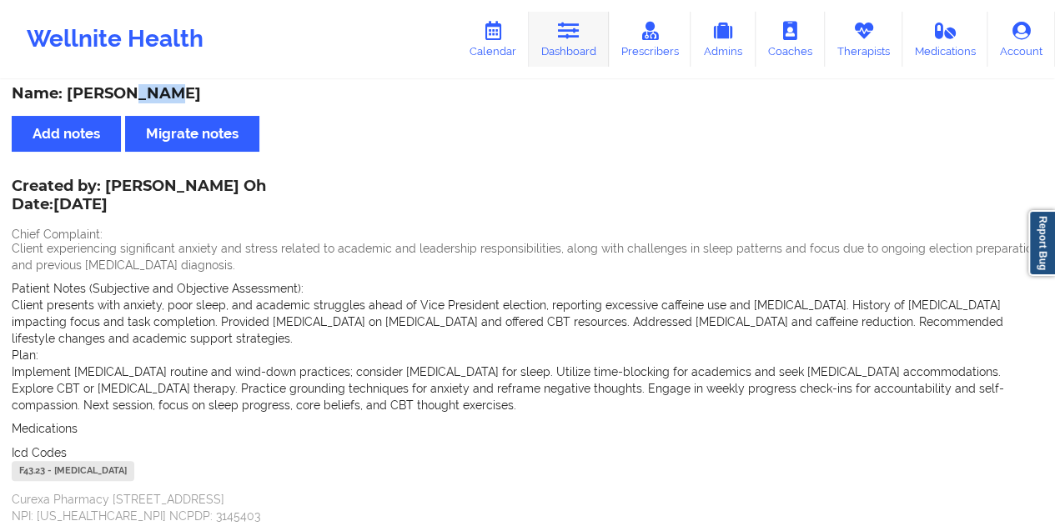
click at [581, 47] on link "Dashboard" at bounding box center [569, 39] width 80 height 55
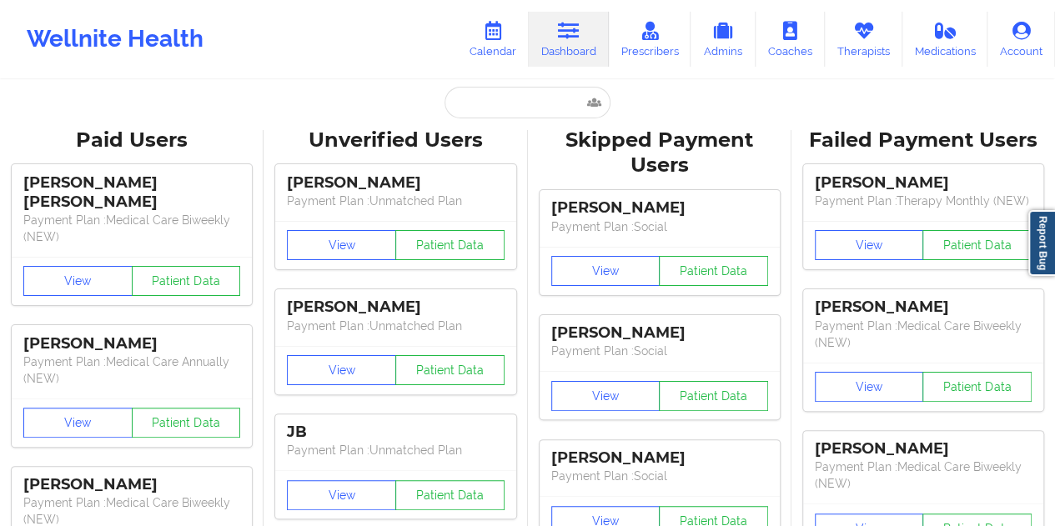
click at [512, 109] on input "text" at bounding box center [527, 103] width 165 height 32
paste input "[PERSON_NAME][EMAIL_ADDRESS][PERSON_NAME][DOMAIN_NAME]"
type input "[PERSON_NAME][EMAIL_ADDRESS][PERSON_NAME][DOMAIN_NAME]"
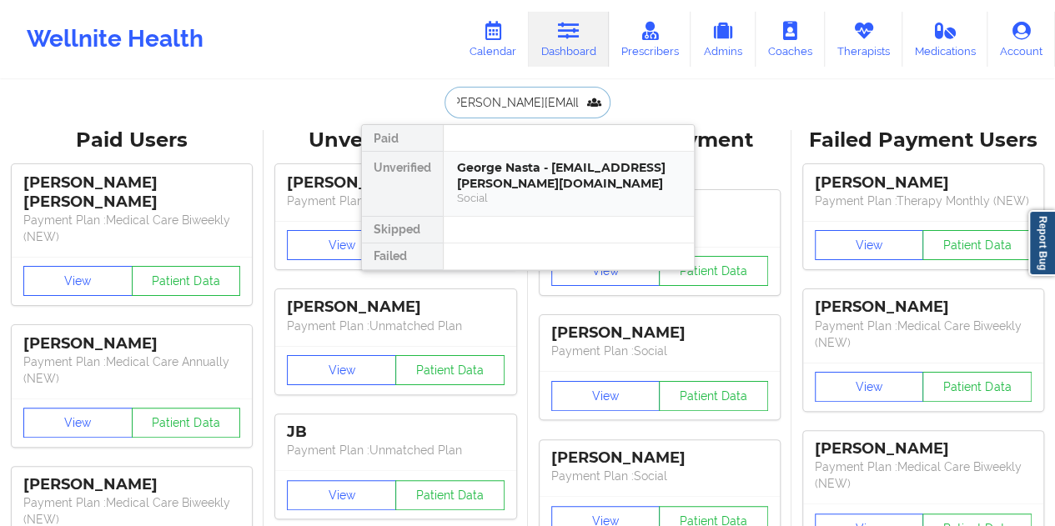
drag, startPoint x: 509, startPoint y: 181, endPoint x: 520, endPoint y: 176, distance: 11.9
click at [520, 176] on div "George Nasta - [EMAIL_ADDRESS][PERSON_NAME][DOMAIN_NAME]" at bounding box center [569, 175] width 224 height 31
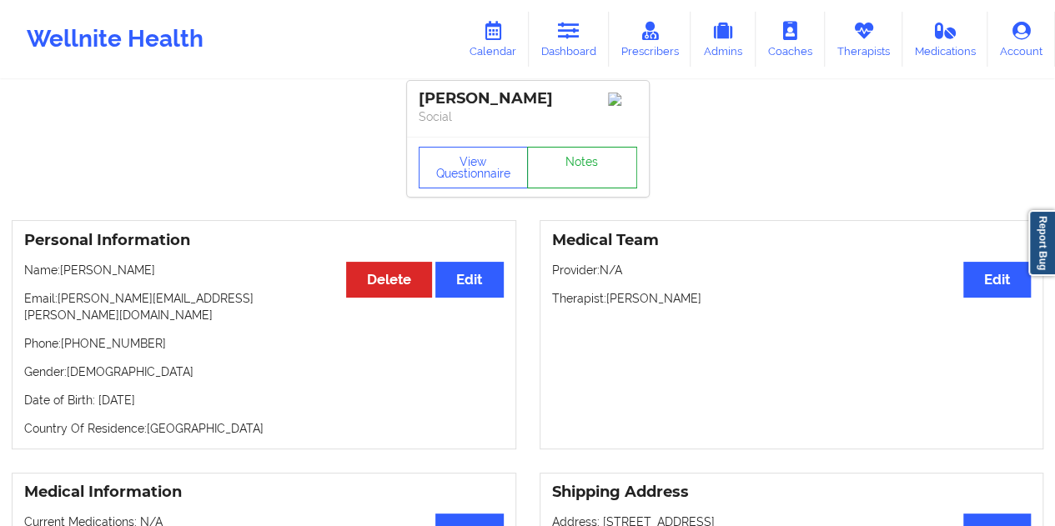
click at [581, 169] on link "Notes" at bounding box center [582, 168] width 110 height 42
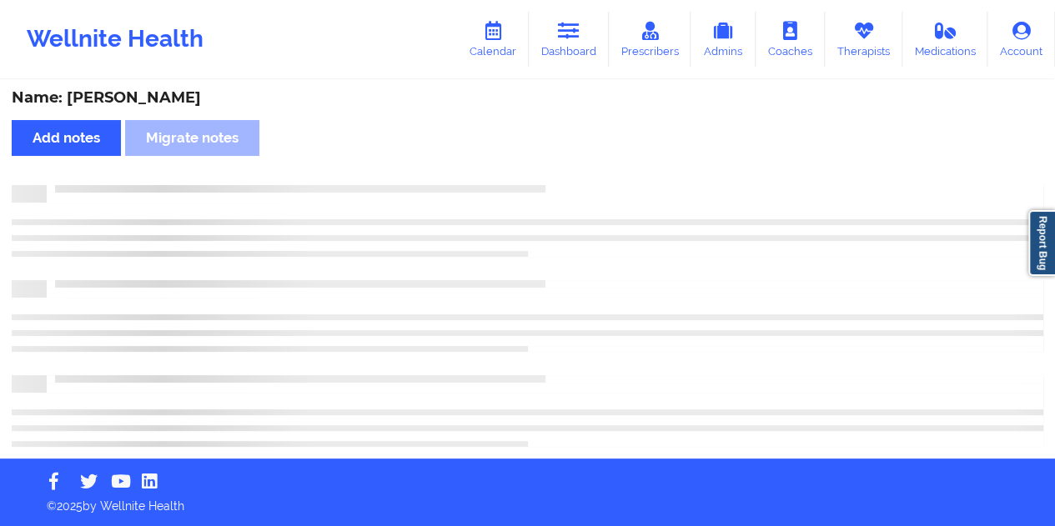
click at [154, 101] on div "Name: [PERSON_NAME]" at bounding box center [528, 97] width 1032 height 19
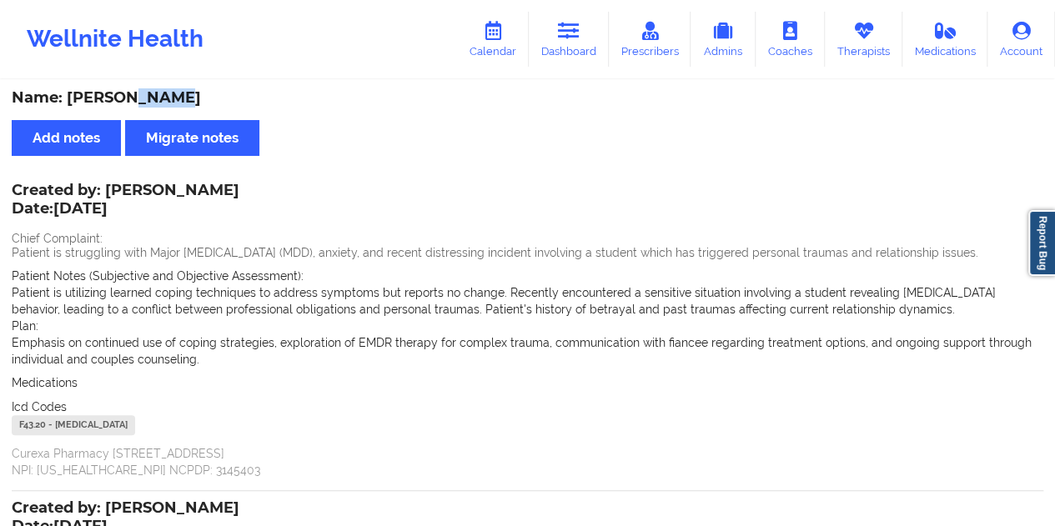
scroll to position [7, 0]
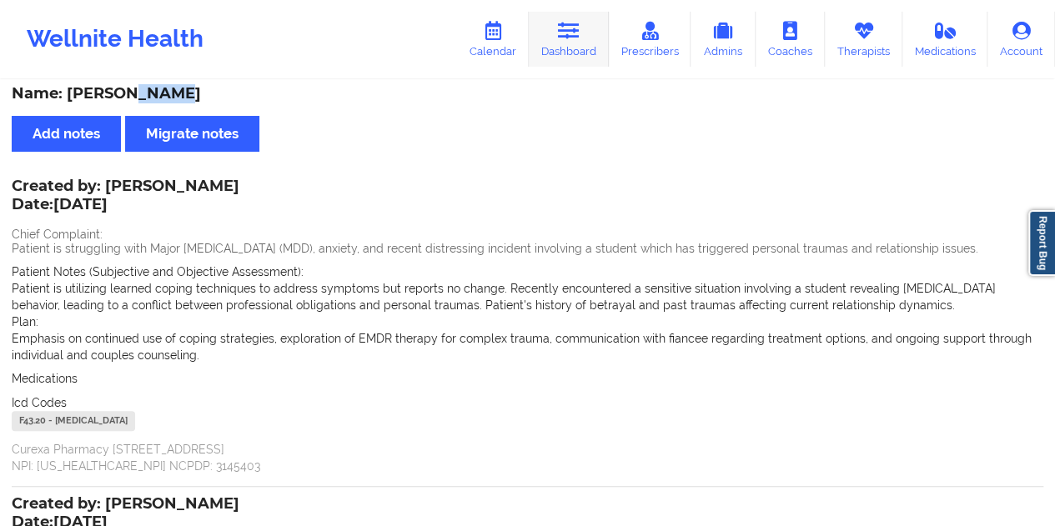
drag, startPoint x: 549, startPoint y: 33, endPoint x: 562, endPoint y: 38, distance: 14.0
click at [549, 34] on link "Dashboard" at bounding box center [569, 39] width 80 height 55
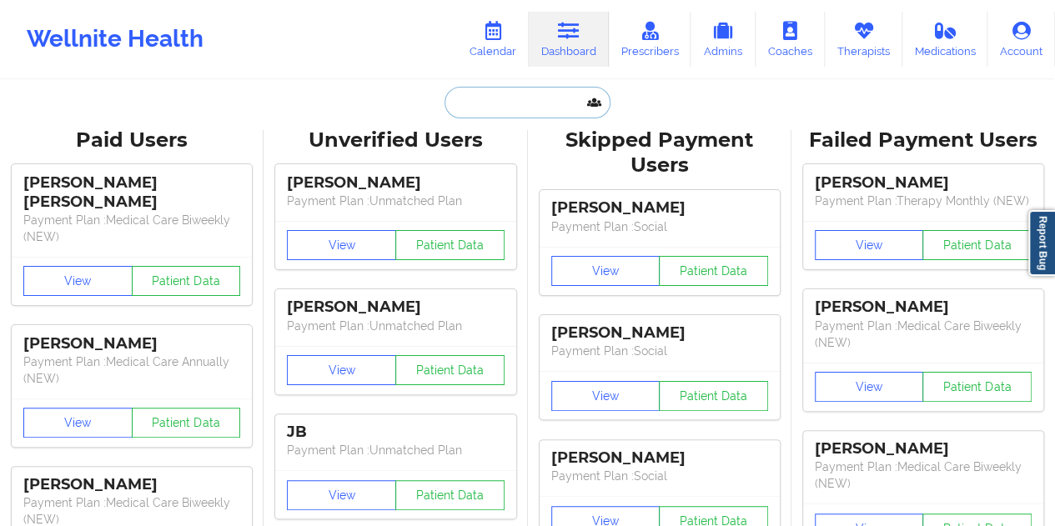
click at [477, 113] on input "text" at bounding box center [527, 103] width 165 height 32
paste input "[EMAIL_ADDRESS][DOMAIN_NAME]"
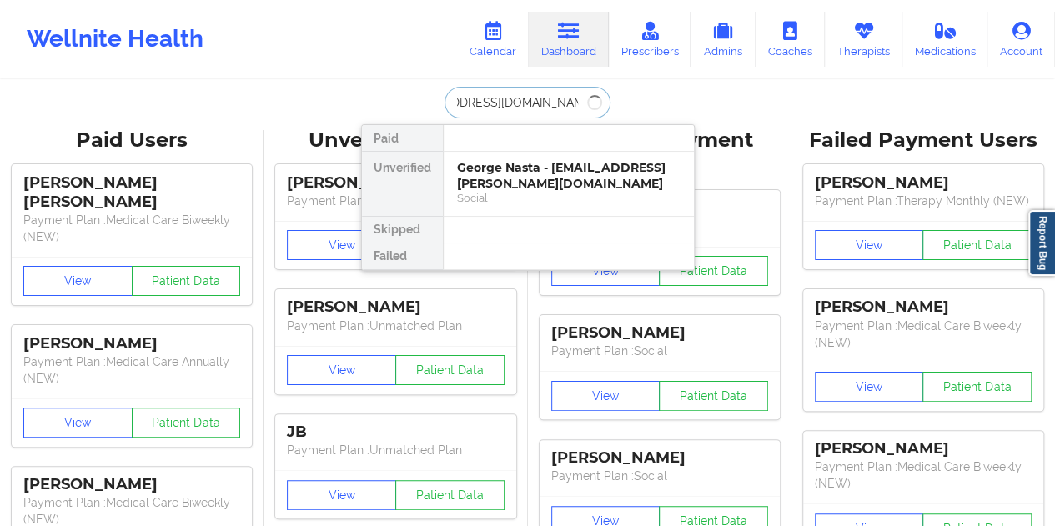
type input "[EMAIL_ADDRESS][DOMAIN_NAME]"
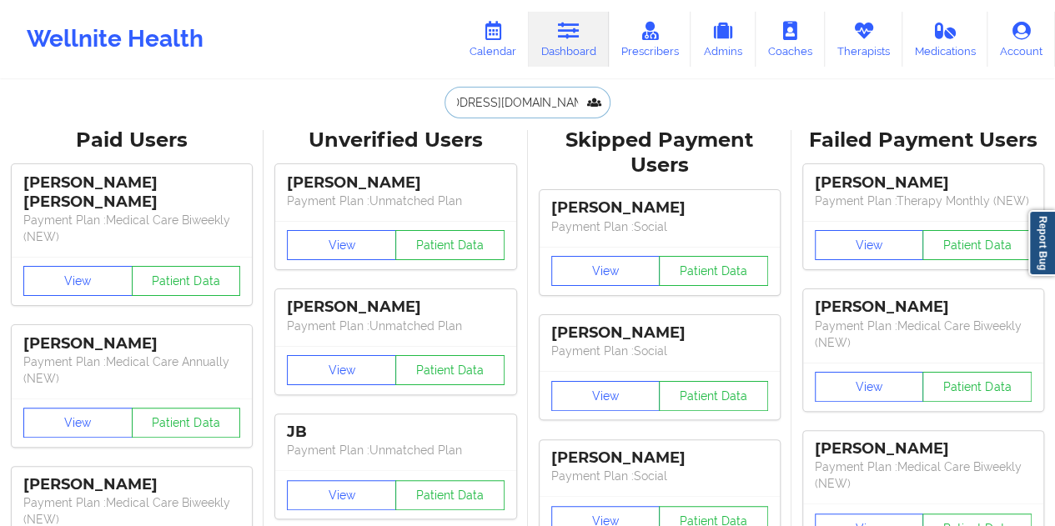
scroll to position [0, 0]
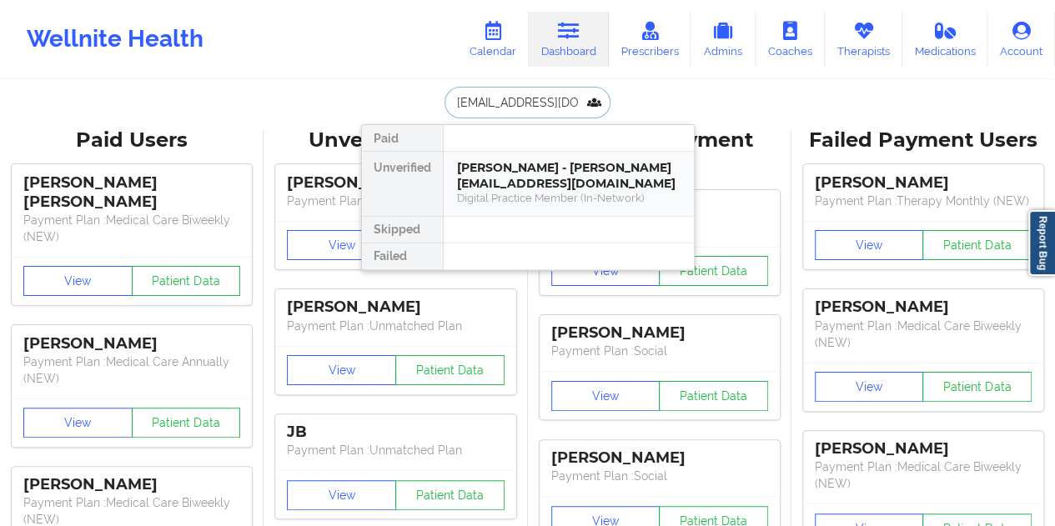
click at [544, 186] on div "[PERSON_NAME] - [PERSON_NAME][EMAIL_ADDRESS][DOMAIN_NAME]" at bounding box center [569, 175] width 224 height 31
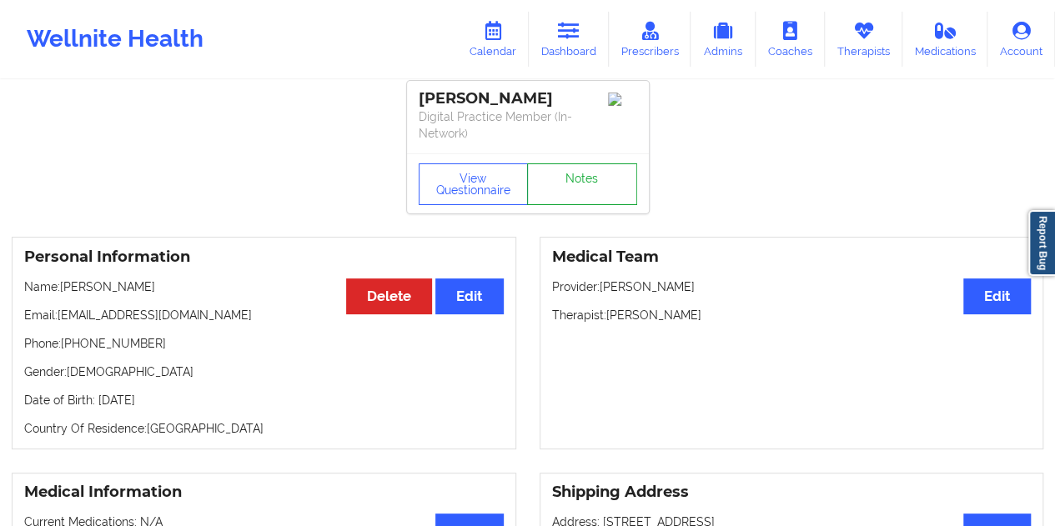
click at [582, 169] on link "Notes" at bounding box center [582, 185] width 110 height 42
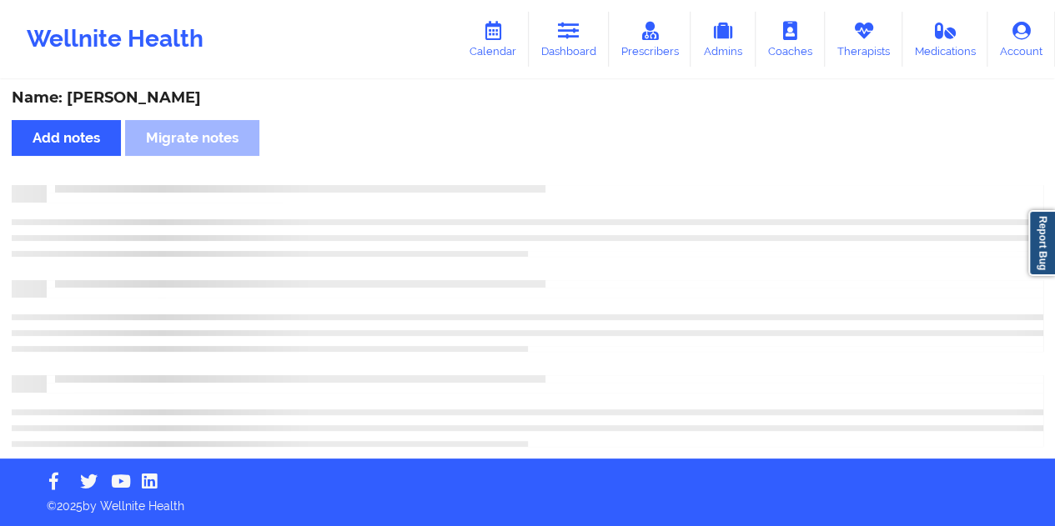
scroll to position [3, 0]
click at [164, 96] on div "Name: [PERSON_NAME]" at bounding box center [528, 97] width 1032 height 19
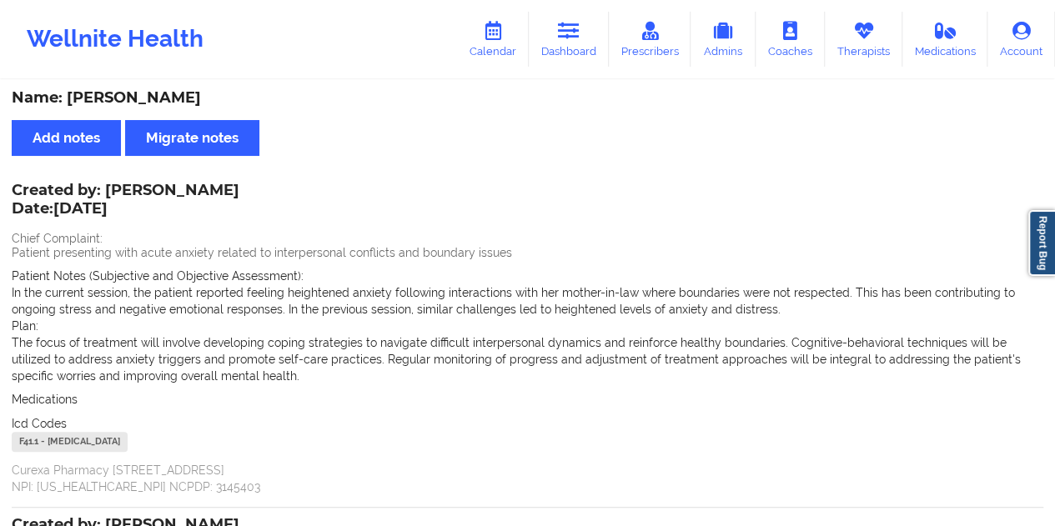
scroll to position [7, 0]
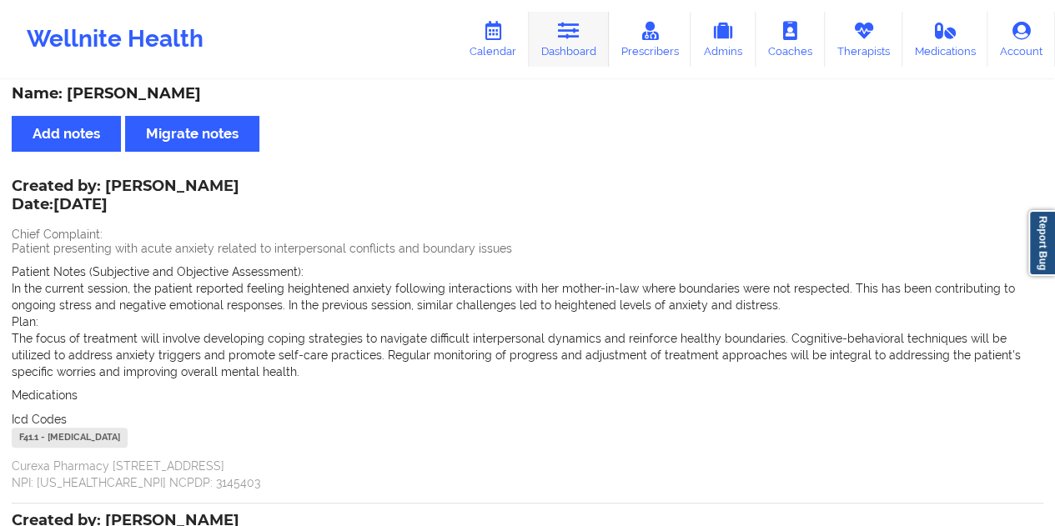
drag, startPoint x: 581, startPoint y: 26, endPoint x: 564, endPoint y: 63, distance: 40.3
click at [580, 26] on icon at bounding box center [569, 31] width 22 height 18
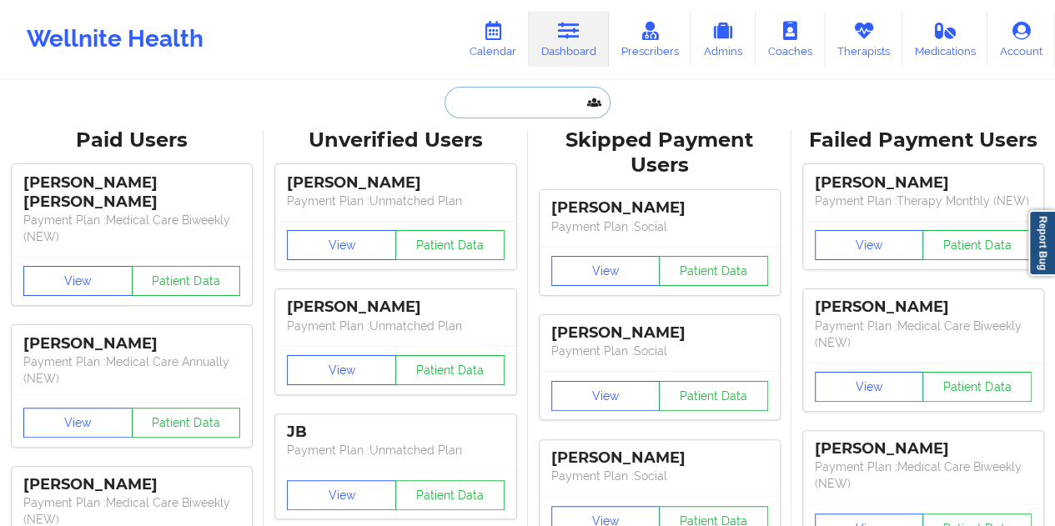
click at [507, 101] on input "text" at bounding box center [527, 103] width 165 height 32
paste input "[EMAIL_ADDRESS][DOMAIN_NAME]"
type input "[EMAIL_ADDRESS][DOMAIN_NAME]"
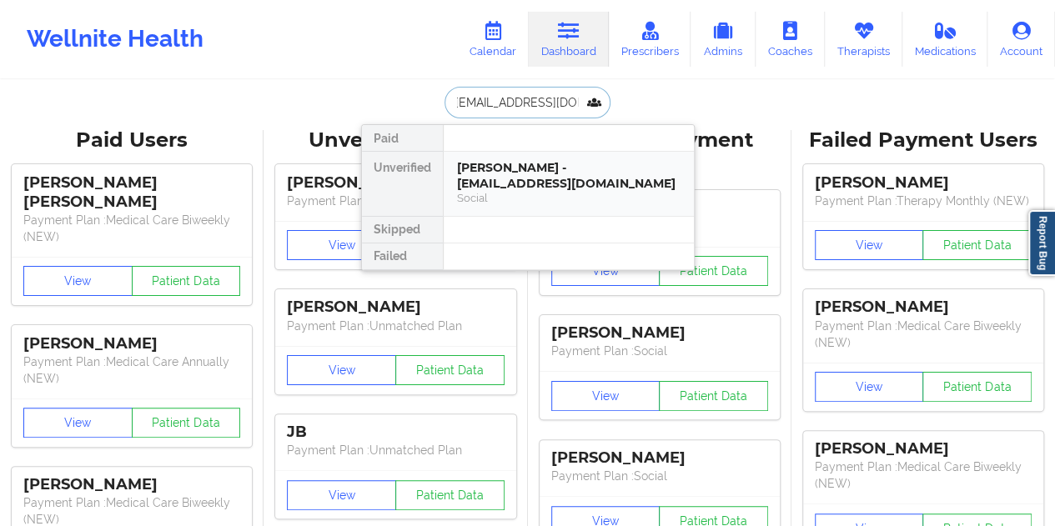
click at [552, 193] on div "Social" at bounding box center [569, 198] width 224 height 14
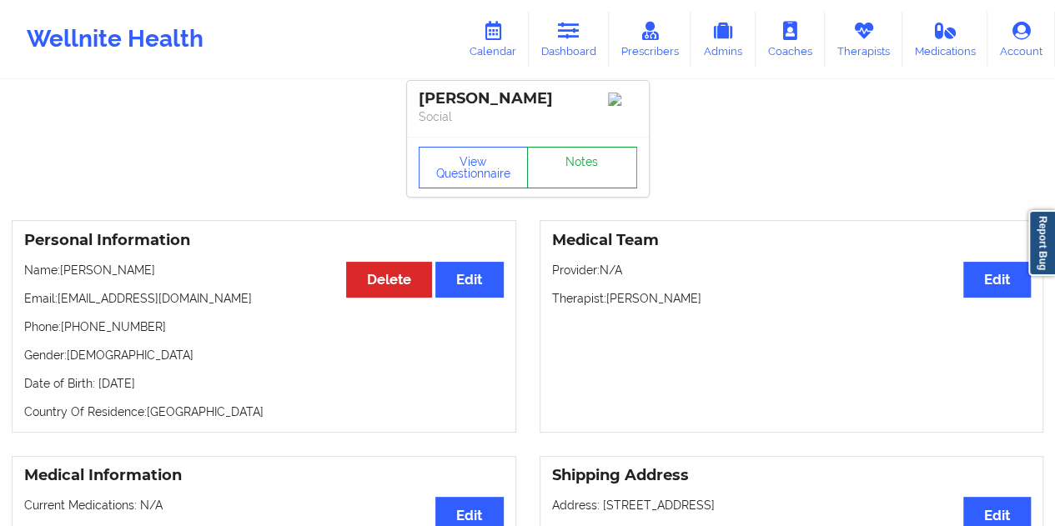
click at [592, 169] on link "Notes" at bounding box center [582, 168] width 110 height 42
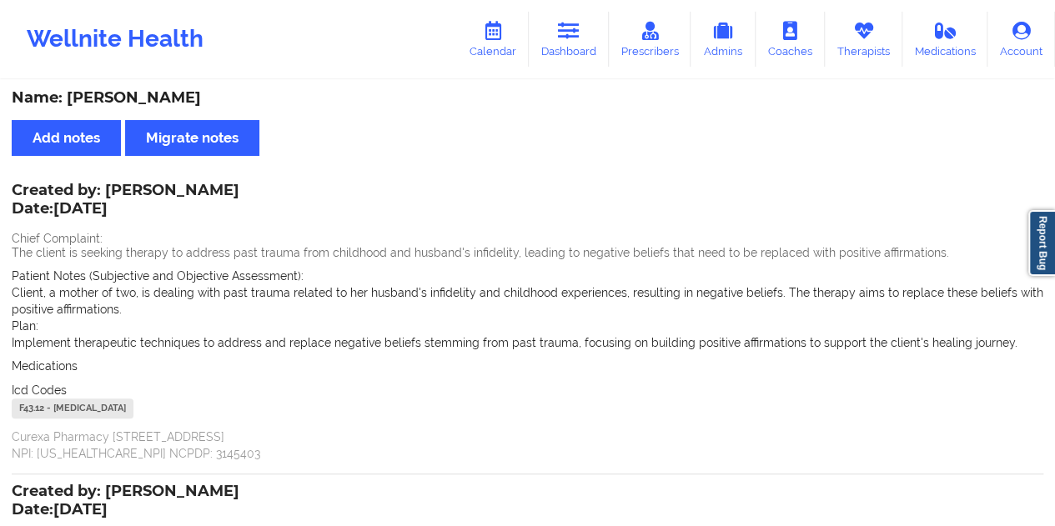
scroll to position [7, 0]
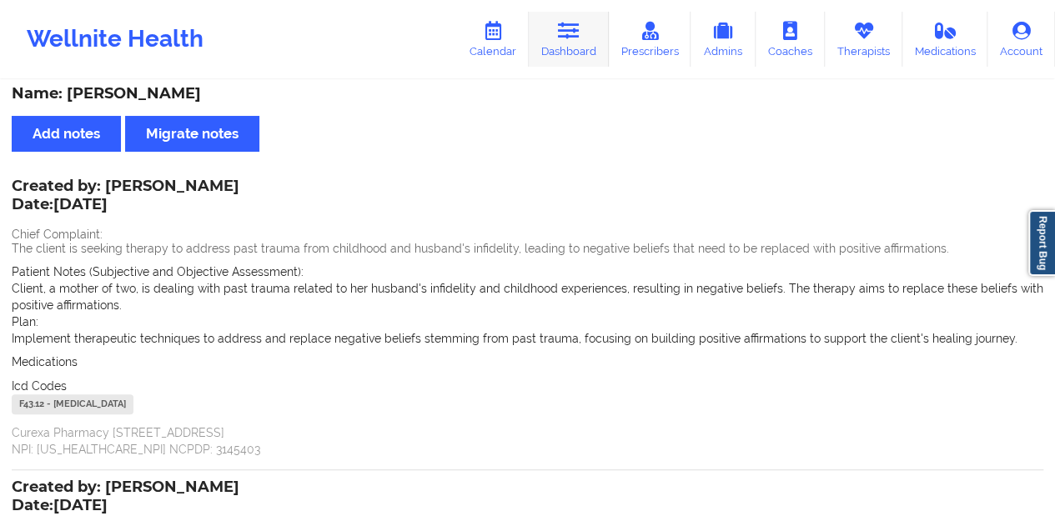
click at [584, 64] on link "Dashboard" at bounding box center [569, 39] width 80 height 55
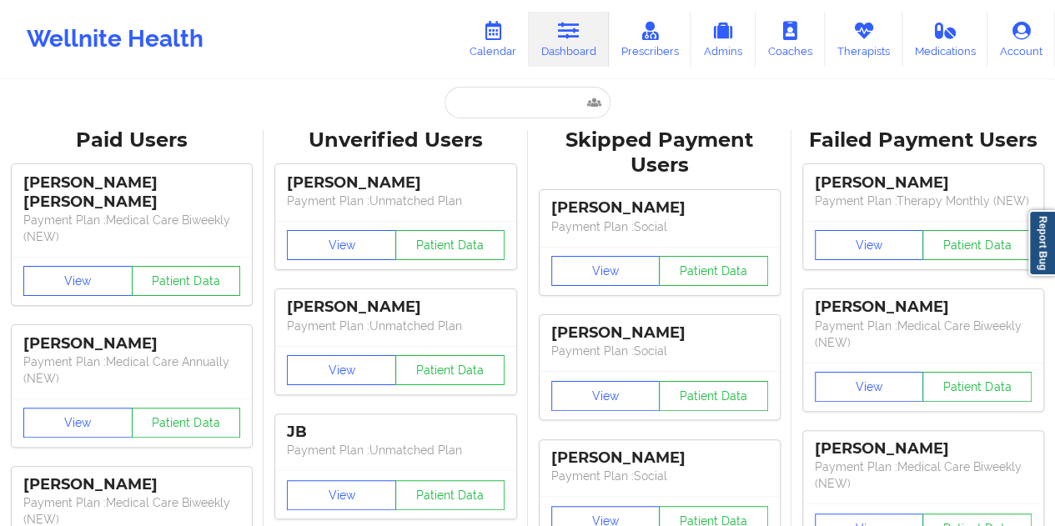
click at [498, 112] on input "text" at bounding box center [527, 103] width 165 height 32
paste input "[PERSON_NAME][EMAIL_ADDRESS][DOMAIN_NAME]"
type input "[PERSON_NAME][EMAIL_ADDRESS][DOMAIN_NAME]"
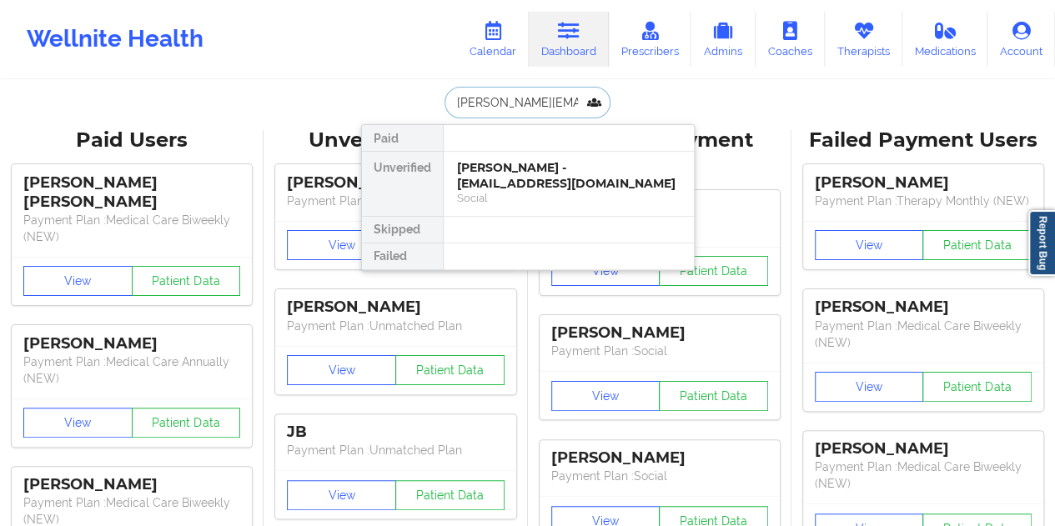
scroll to position [0, 35]
click at [537, 169] on div "[PERSON_NAME] - [PERSON_NAME][EMAIL_ADDRESS][DOMAIN_NAME]" at bounding box center [569, 175] width 224 height 31
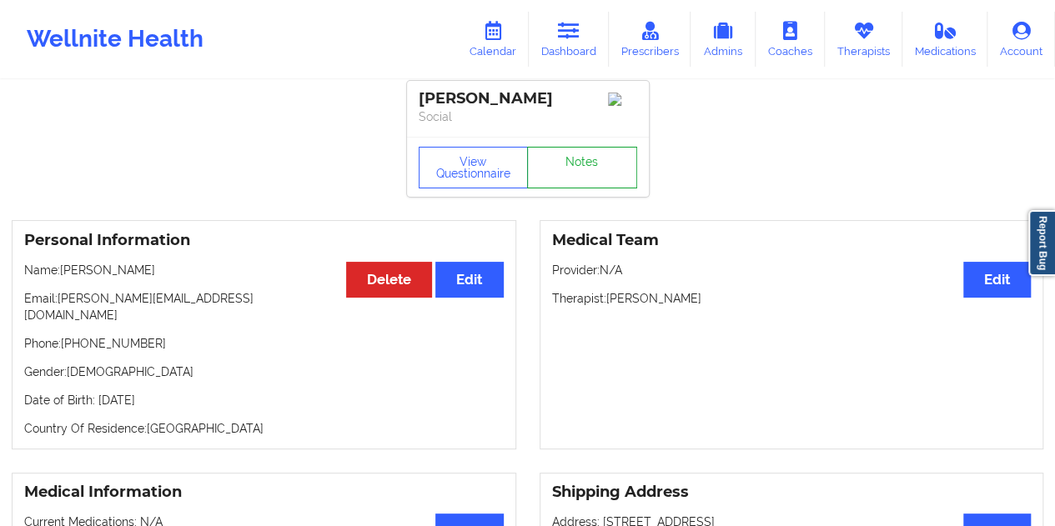
click at [571, 169] on link "Notes" at bounding box center [582, 168] width 110 height 42
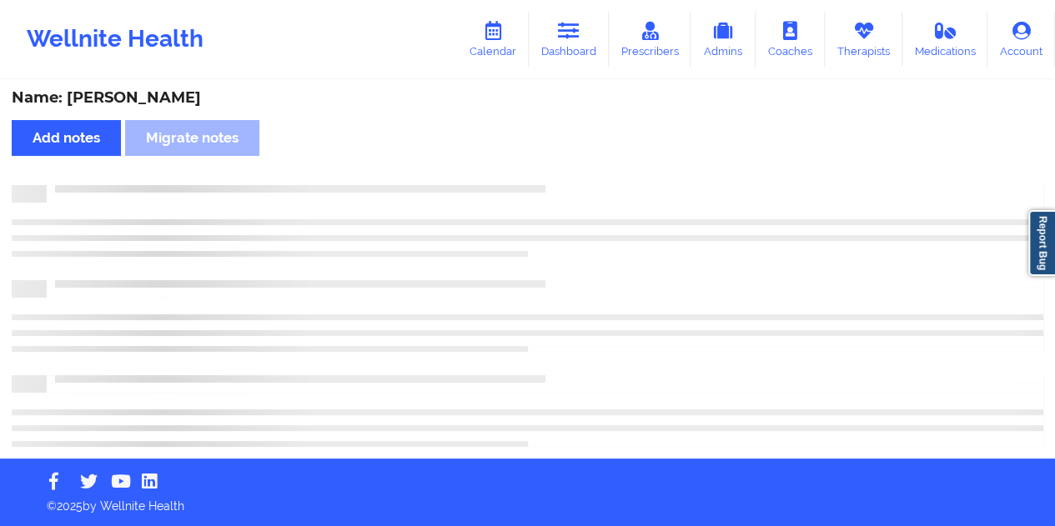
click at [167, 103] on div "Name: [PERSON_NAME]" at bounding box center [528, 97] width 1032 height 19
click at [168, 102] on div "Name: [PERSON_NAME]" at bounding box center [528, 97] width 1032 height 19
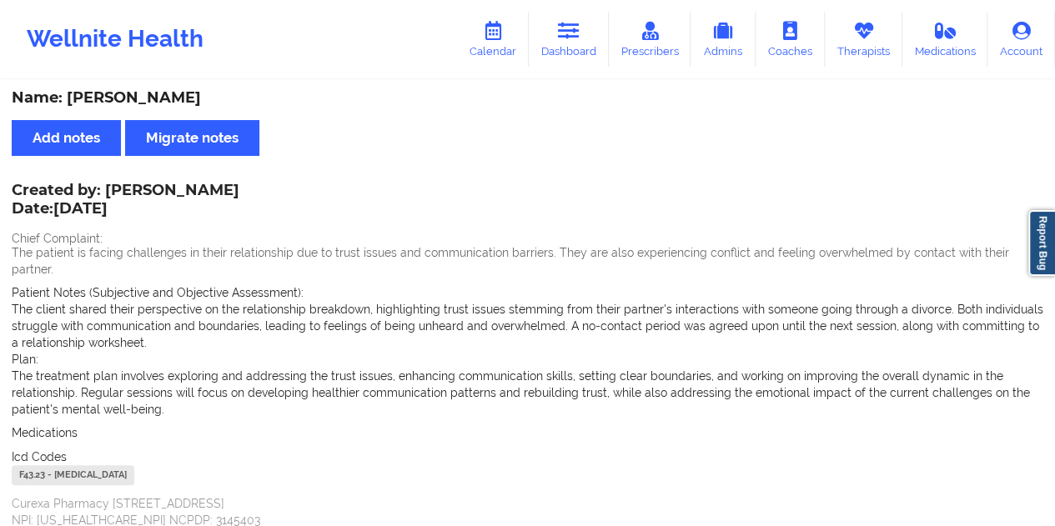
scroll to position [7, 0]
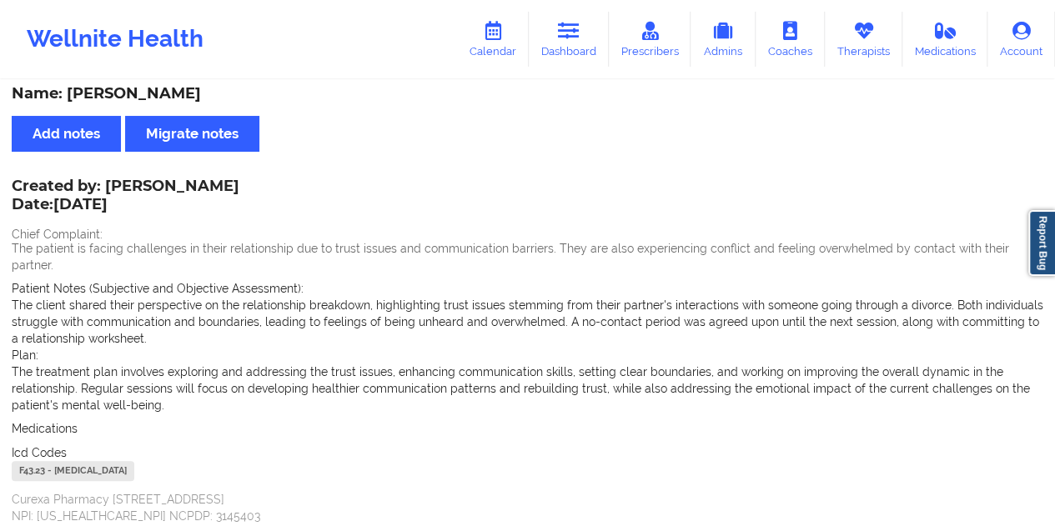
click at [559, 48] on link "Dashboard" at bounding box center [569, 39] width 80 height 55
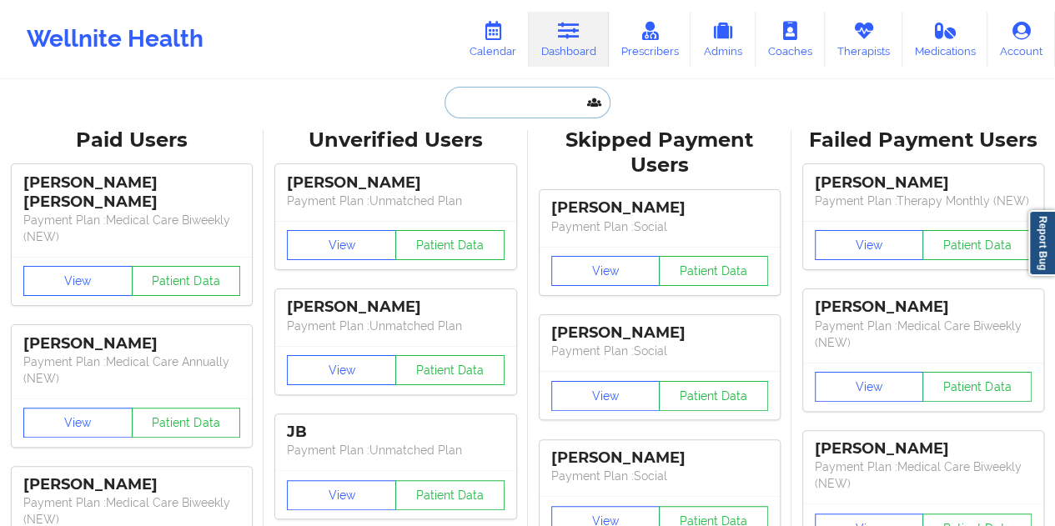
click at [526, 89] on input "text" at bounding box center [527, 103] width 165 height 32
paste input "[EMAIL_ADDRESS][DOMAIN_NAME]"
type input "[EMAIL_ADDRESS][DOMAIN_NAME]"
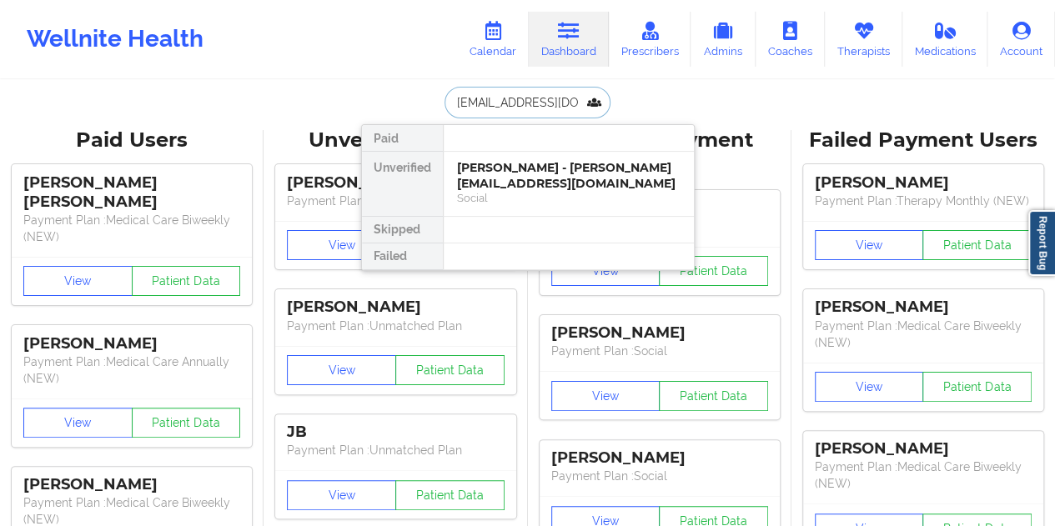
scroll to position [0, 10]
click at [534, 179] on div "[PERSON_NAME] - [EMAIL_ADDRESS][DOMAIN_NAME]" at bounding box center [569, 175] width 224 height 31
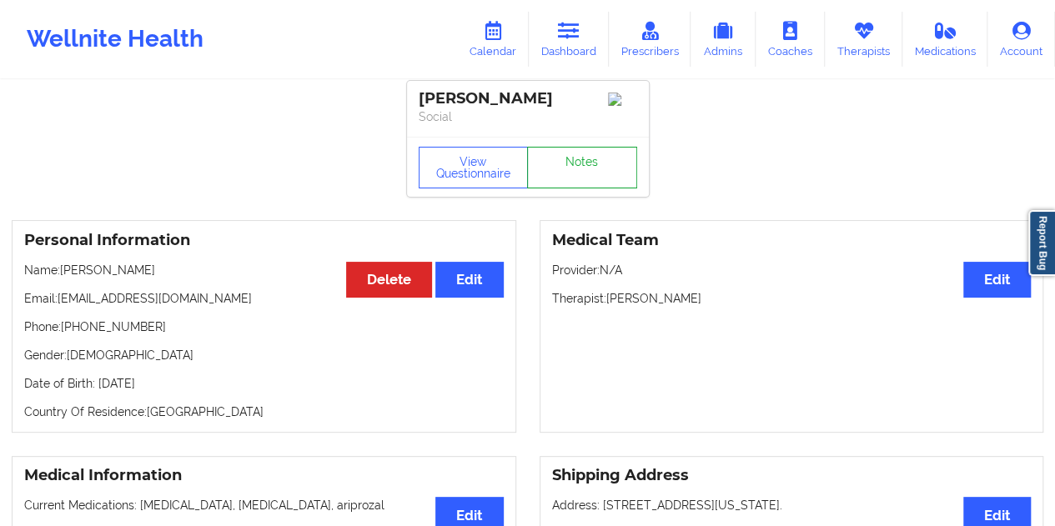
click at [574, 172] on link "Notes" at bounding box center [582, 168] width 110 height 42
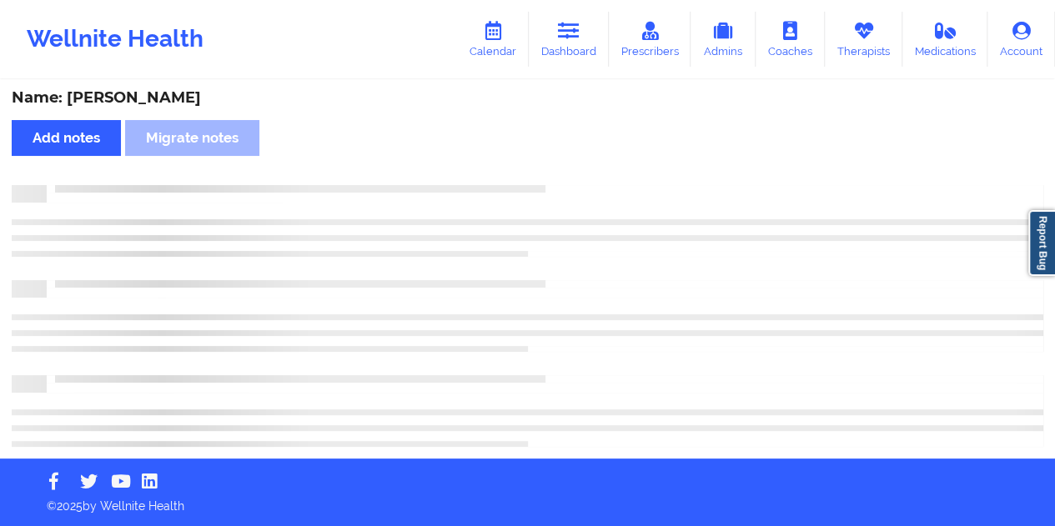
click at [161, 98] on div "Name: [PERSON_NAME]" at bounding box center [528, 97] width 1032 height 19
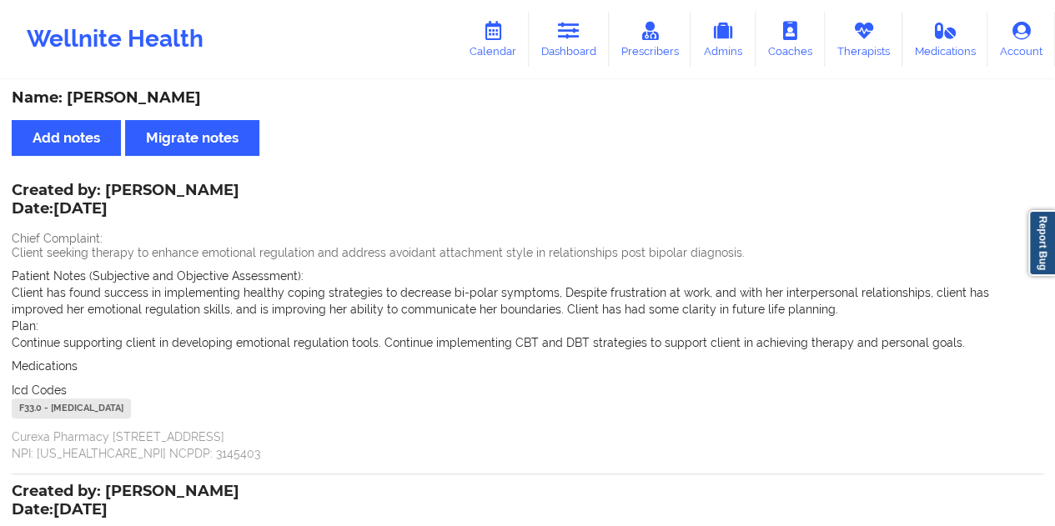
scroll to position [7, 0]
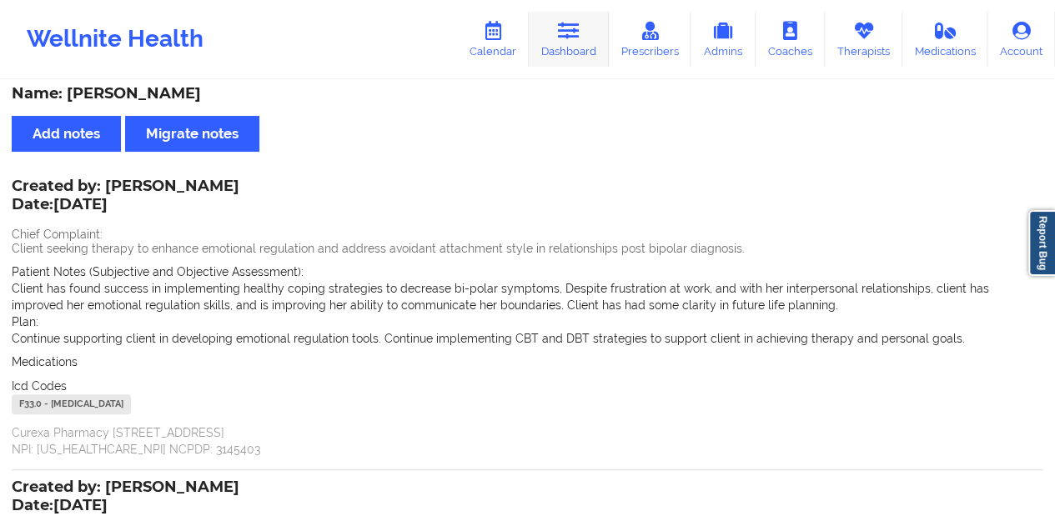
click at [577, 33] on icon at bounding box center [569, 31] width 22 height 18
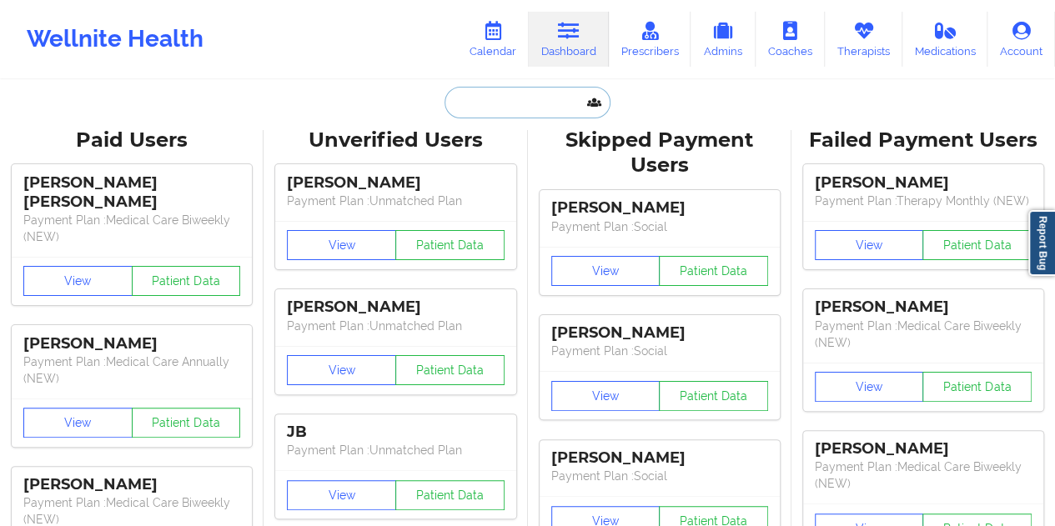
click at [486, 100] on input "text" at bounding box center [527, 103] width 165 height 32
paste input "[EMAIL_ADDRESS][DOMAIN_NAME]"
type input "[EMAIL_ADDRESS][DOMAIN_NAME]"
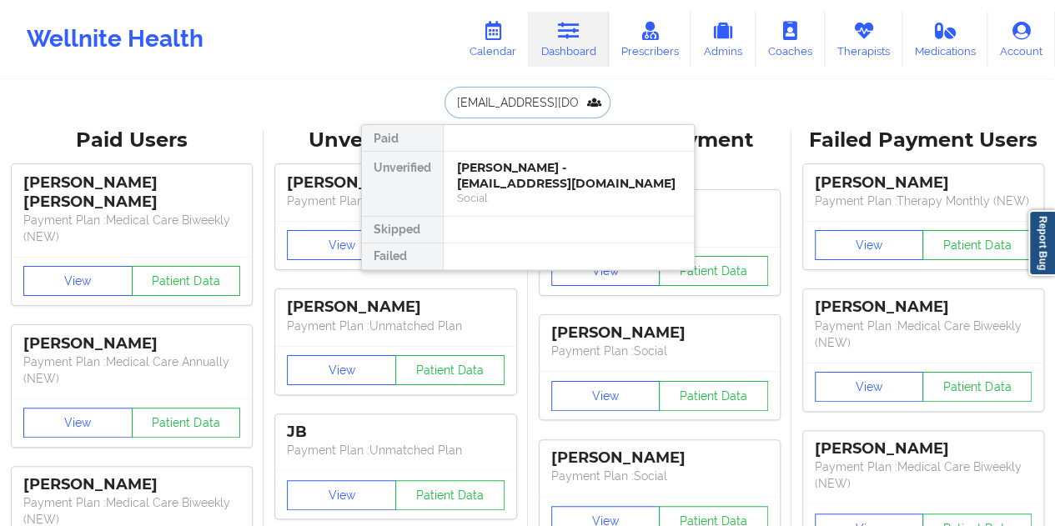
scroll to position [0, 37]
click at [531, 174] on div "[PERSON_NAME] - [EMAIL_ADDRESS][DOMAIN_NAME]" at bounding box center [569, 175] width 224 height 31
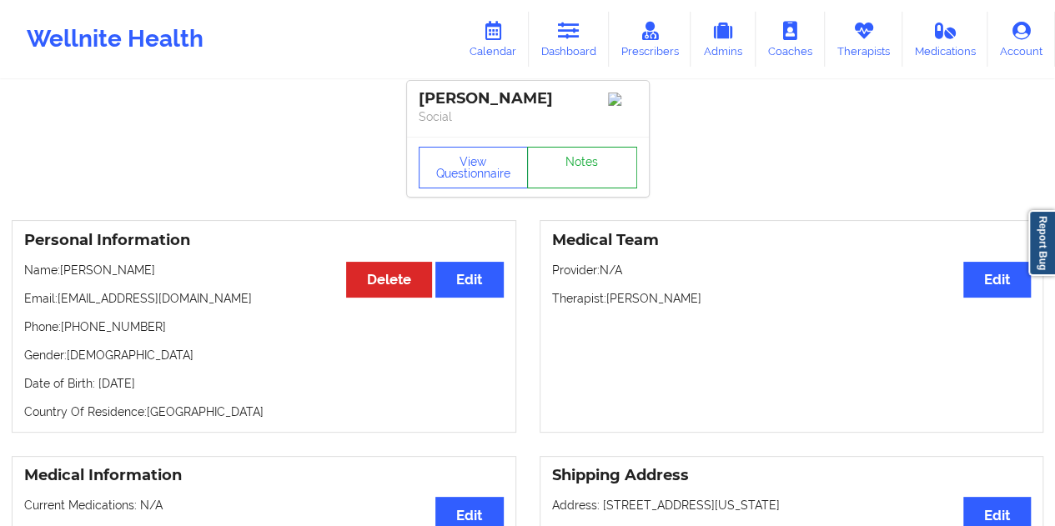
click at [596, 168] on link "Notes" at bounding box center [582, 168] width 110 height 42
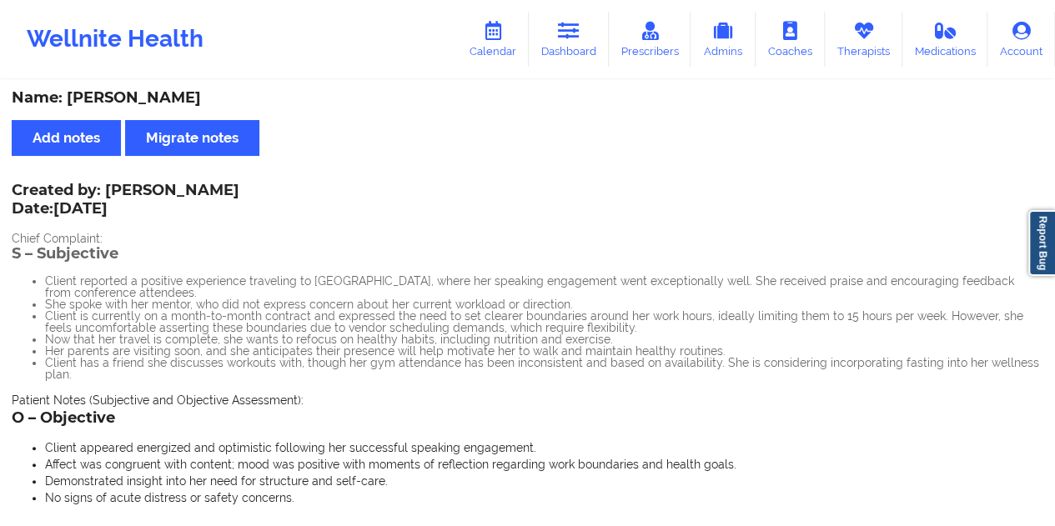
scroll to position [7, 0]
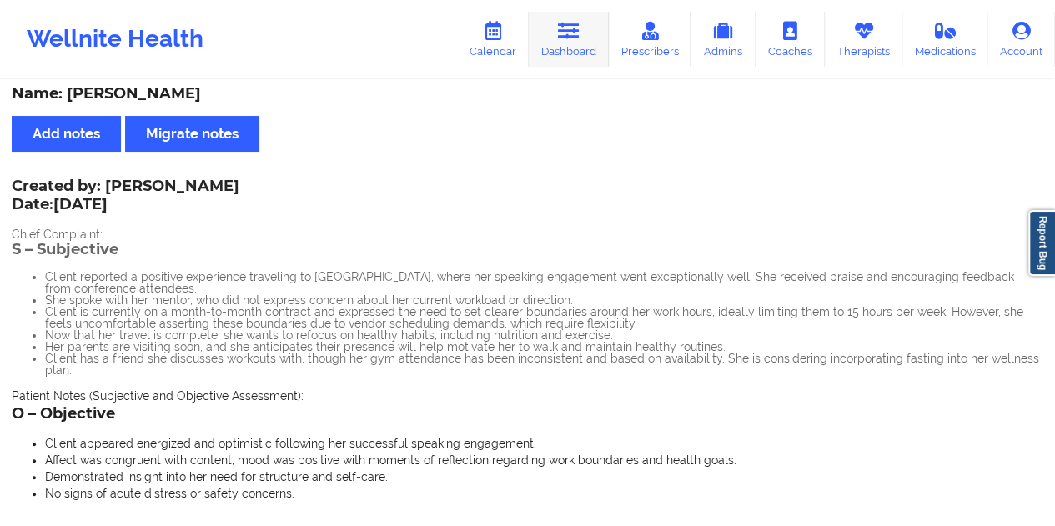
click at [580, 35] on icon at bounding box center [569, 31] width 22 height 18
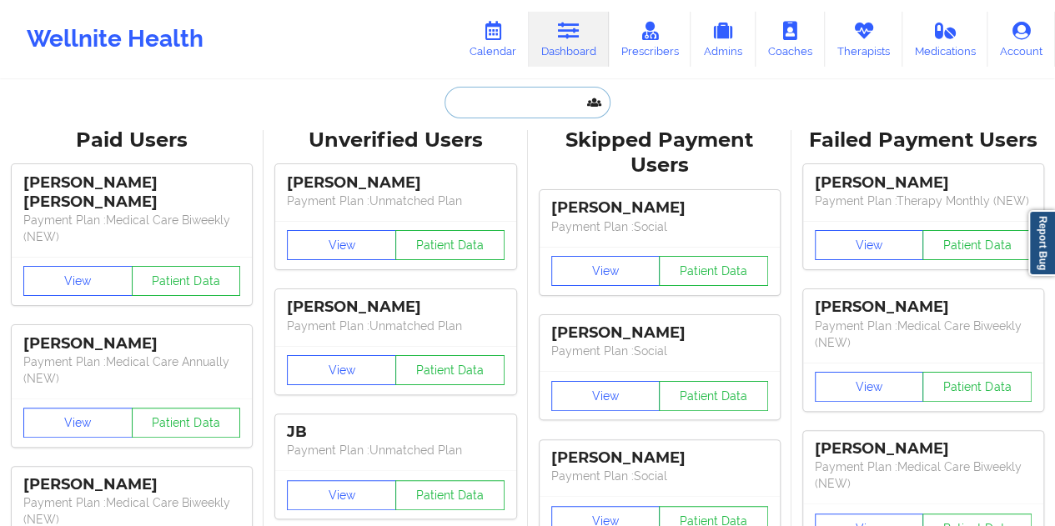
click at [502, 107] on input "text" at bounding box center [527, 103] width 165 height 32
paste input "[EMAIL_ADDRESS][DOMAIN_NAME]"
type input "[EMAIL_ADDRESS][DOMAIN_NAME]"
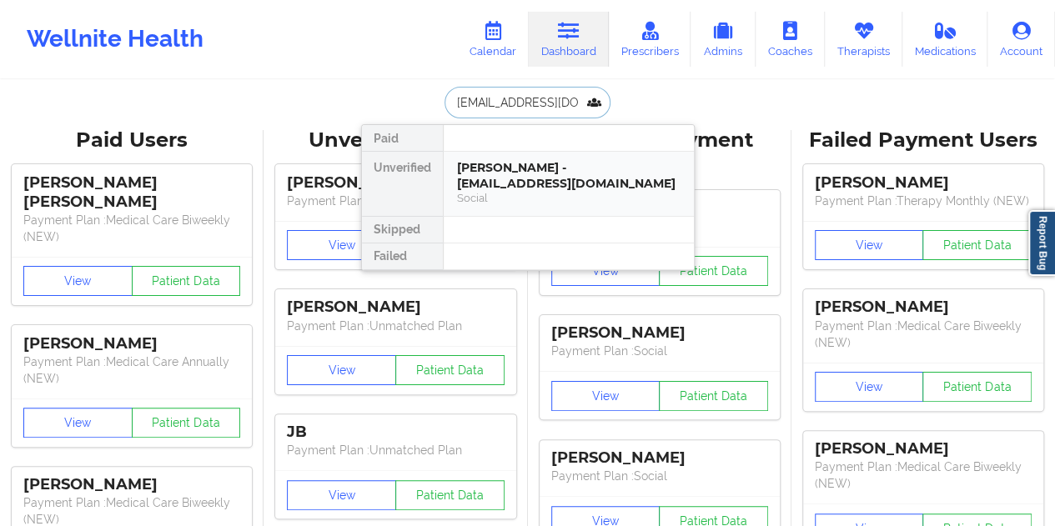
click at [570, 186] on div "[PERSON_NAME] - [EMAIL_ADDRESS][DOMAIN_NAME]" at bounding box center [569, 175] width 224 height 31
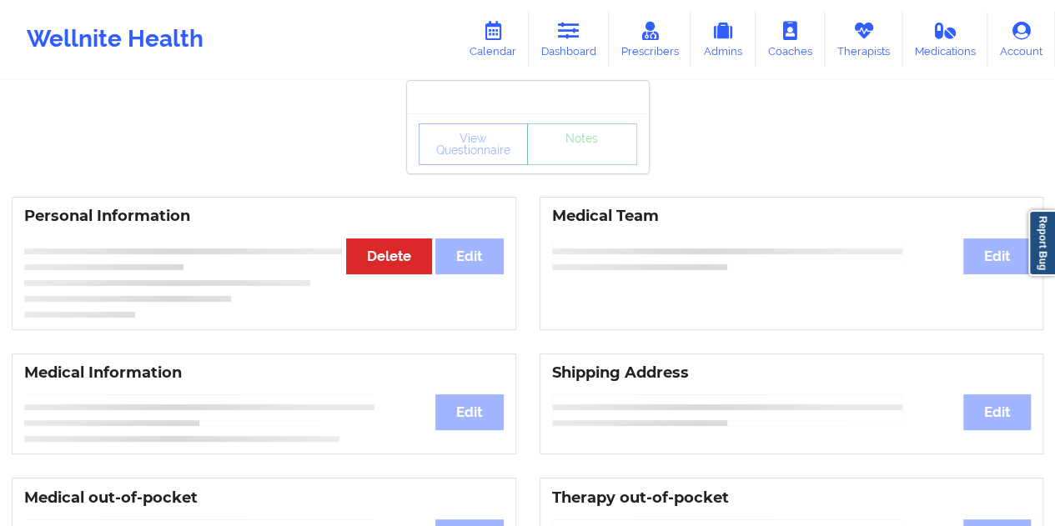
click at [583, 165] on div "View Questionnaire Notes" at bounding box center [528, 143] width 242 height 60
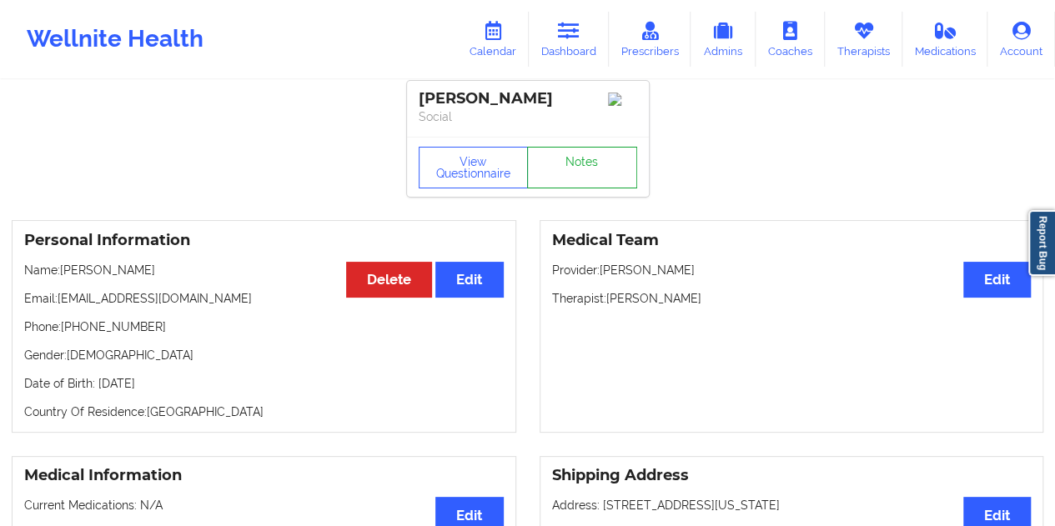
click at [581, 167] on link "Notes" at bounding box center [582, 168] width 110 height 42
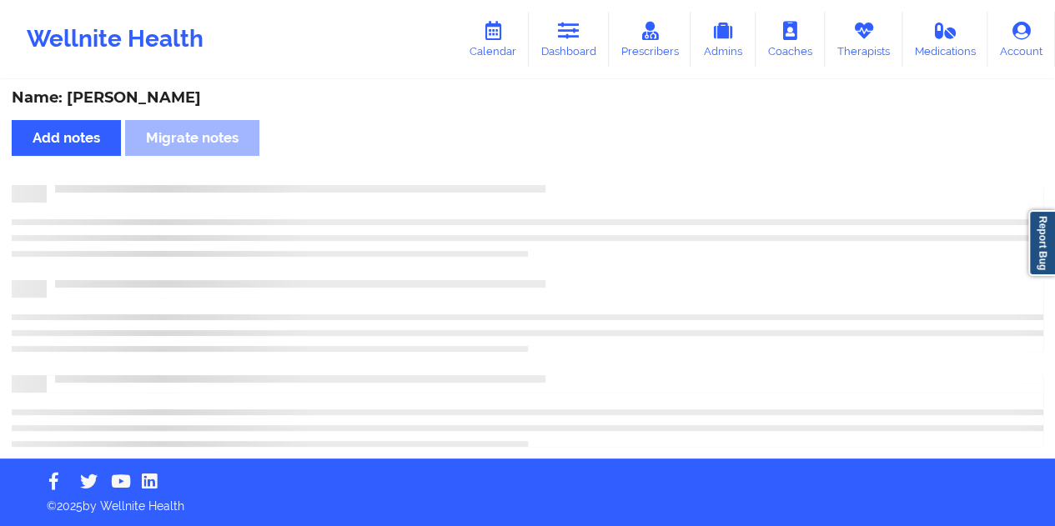
click at [184, 103] on div "Name: [PERSON_NAME]" at bounding box center [528, 97] width 1032 height 19
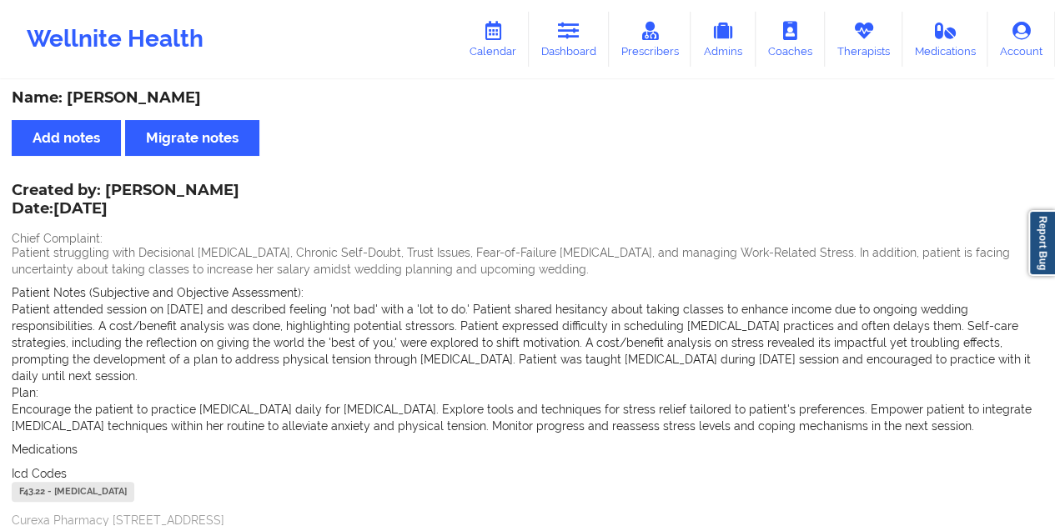
scroll to position [7, 0]
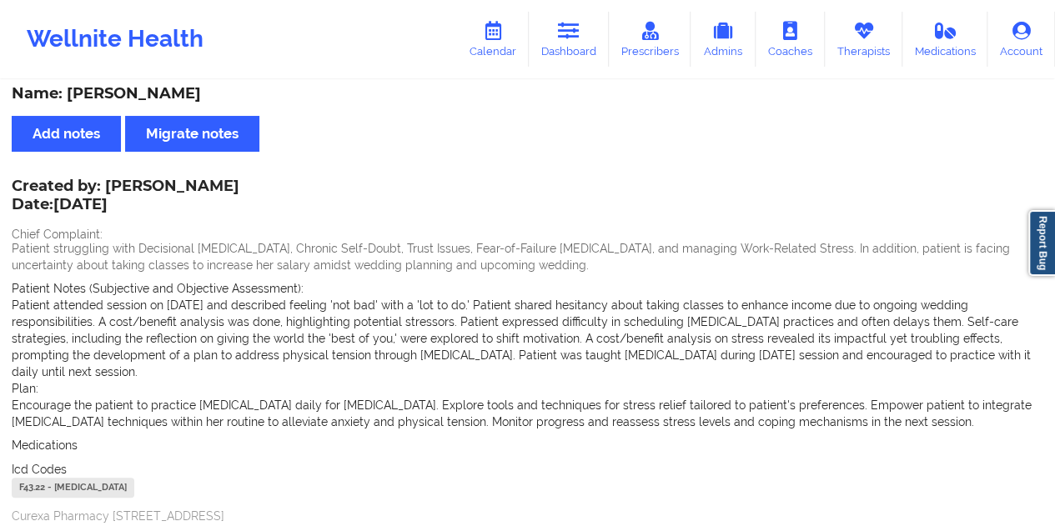
drag, startPoint x: 572, startPoint y: 44, endPoint x: 567, endPoint y: 73, distance: 29.6
click at [572, 45] on link "Dashboard" at bounding box center [569, 39] width 80 height 55
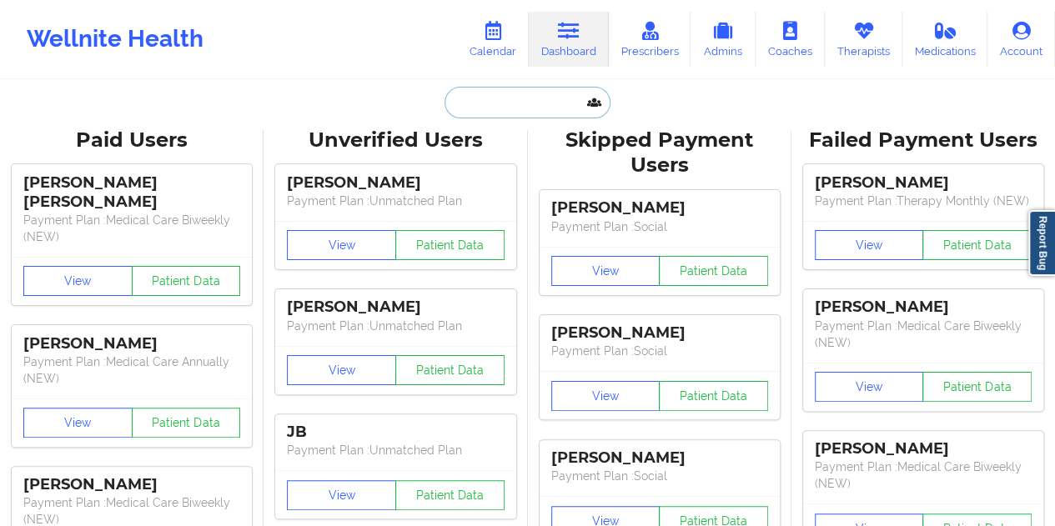
click at [522, 104] on input "text" at bounding box center [527, 103] width 165 height 32
paste input "[EMAIL_ADDRESS][DOMAIN_NAME]"
type input "[EMAIL_ADDRESS][DOMAIN_NAME]"
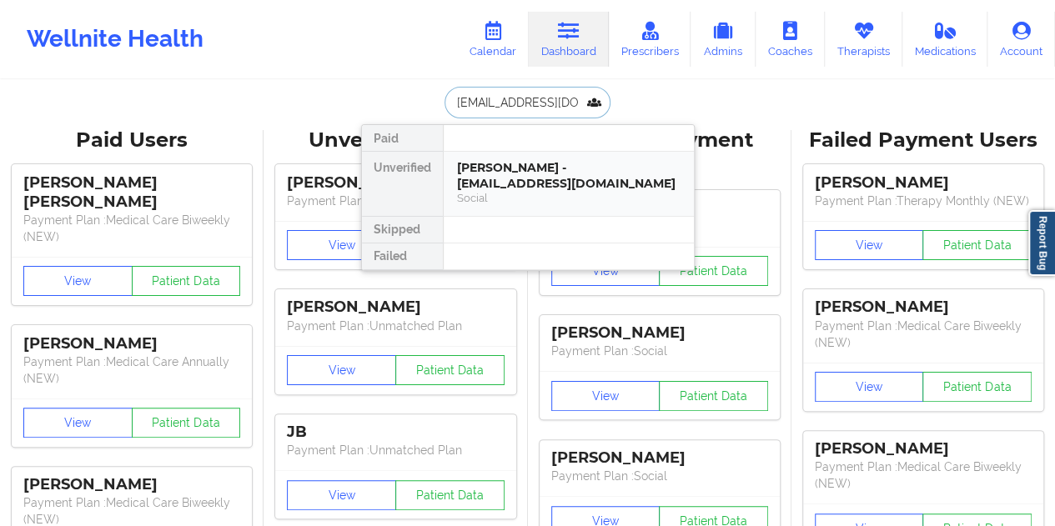
click at [533, 191] on div "Social" at bounding box center [569, 198] width 224 height 14
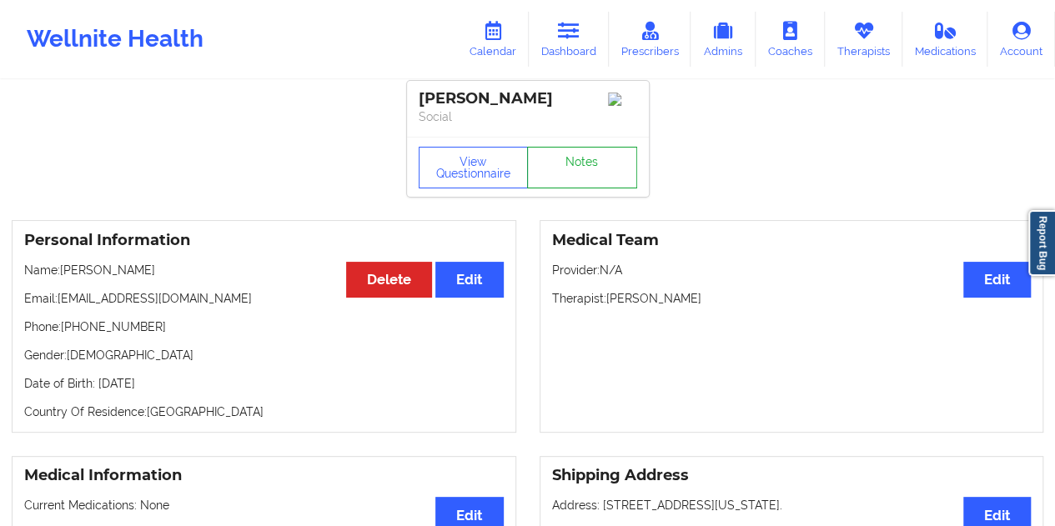
click at [554, 184] on link "Notes" at bounding box center [582, 168] width 110 height 42
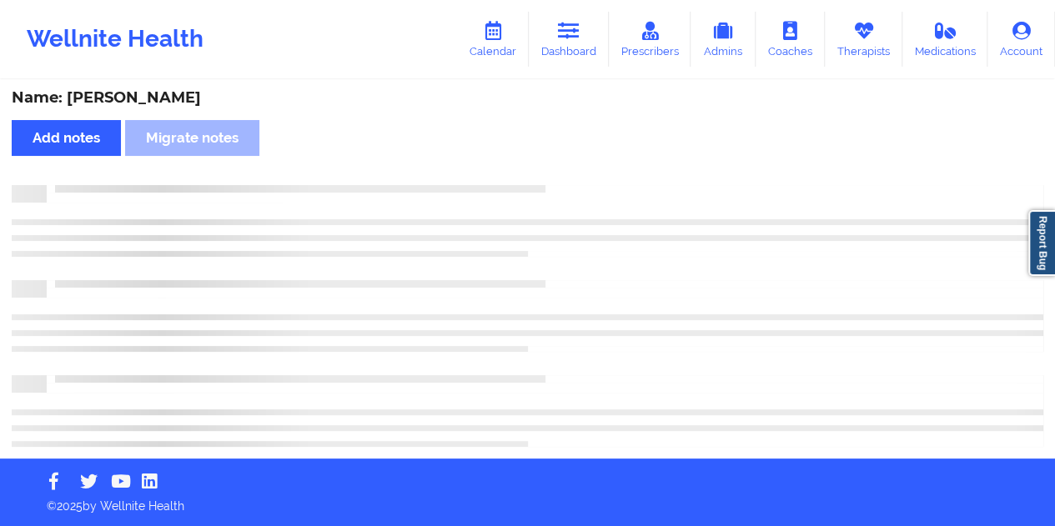
scroll to position [3, 0]
click at [147, 99] on div "Name: [PERSON_NAME]" at bounding box center [528, 97] width 1032 height 19
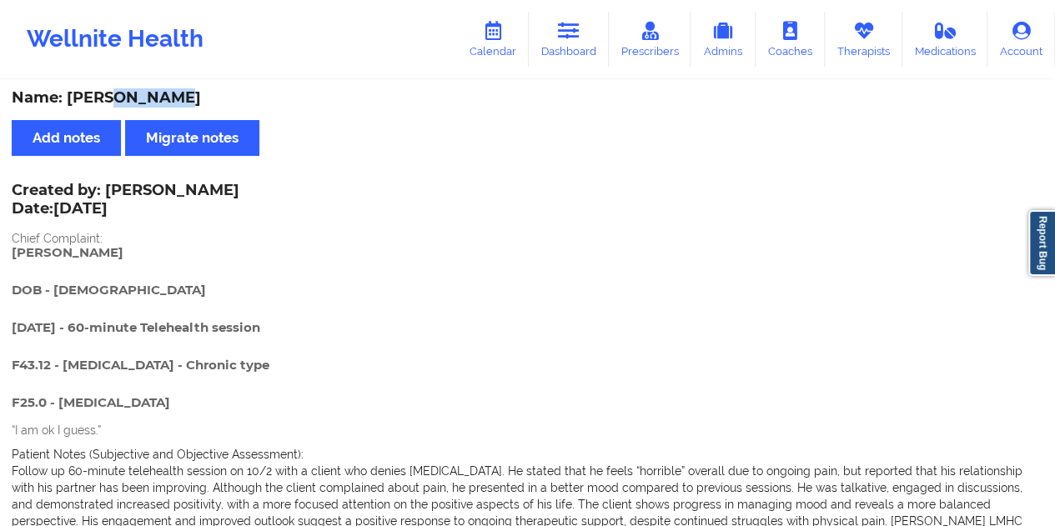
scroll to position [7, 0]
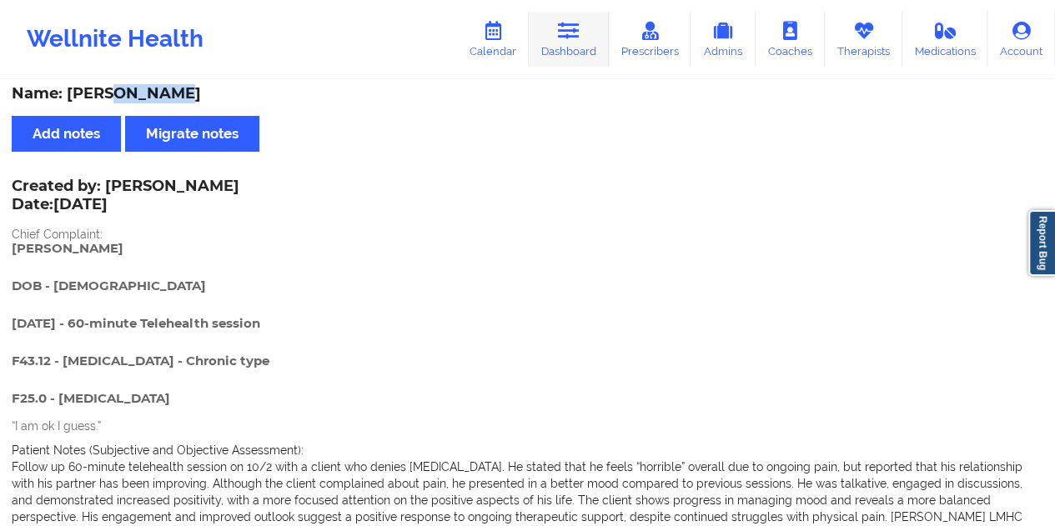
click at [574, 56] on link "Dashboard" at bounding box center [569, 39] width 80 height 55
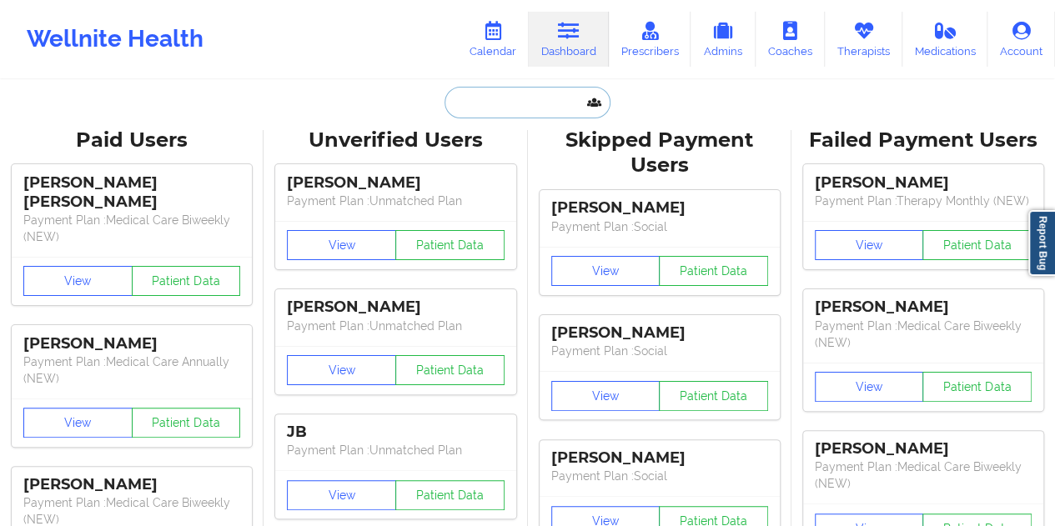
click at [522, 108] on input "text" at bounding box center [527, 103] width 165 height 32
paste input "[EMAIL_ADDRESS][PERSON_NAME][DOMAIN_NAME]"
type input "[EMAIL_ADDRESS][PERSON_NAME][DOMAIN_NAME]"
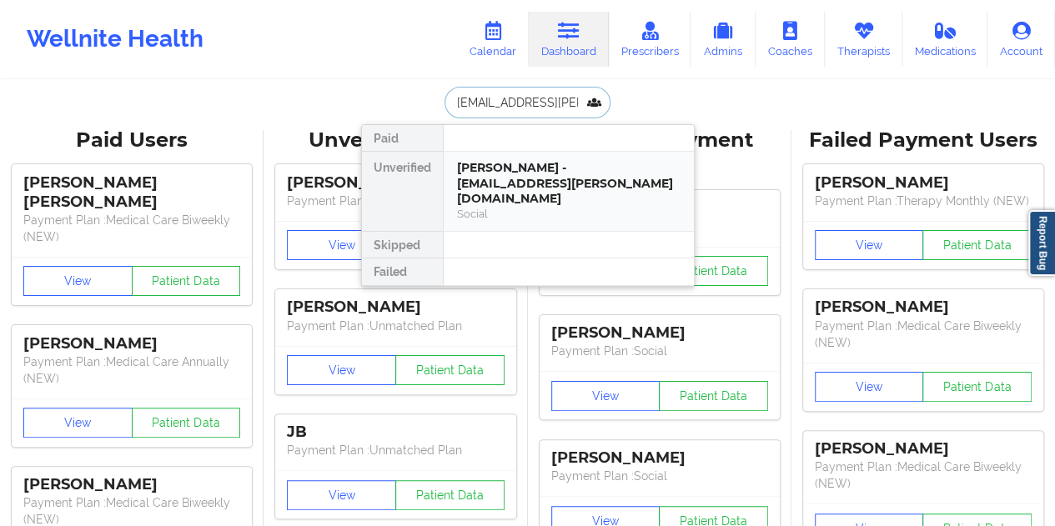
click at [536, 169] on div "[PERSON_NAME] - [EMAIL_ADDRESS][PERSON_NAME][DOMAIN_NAME]" at bounding box center [569, 183] width 224 height 47
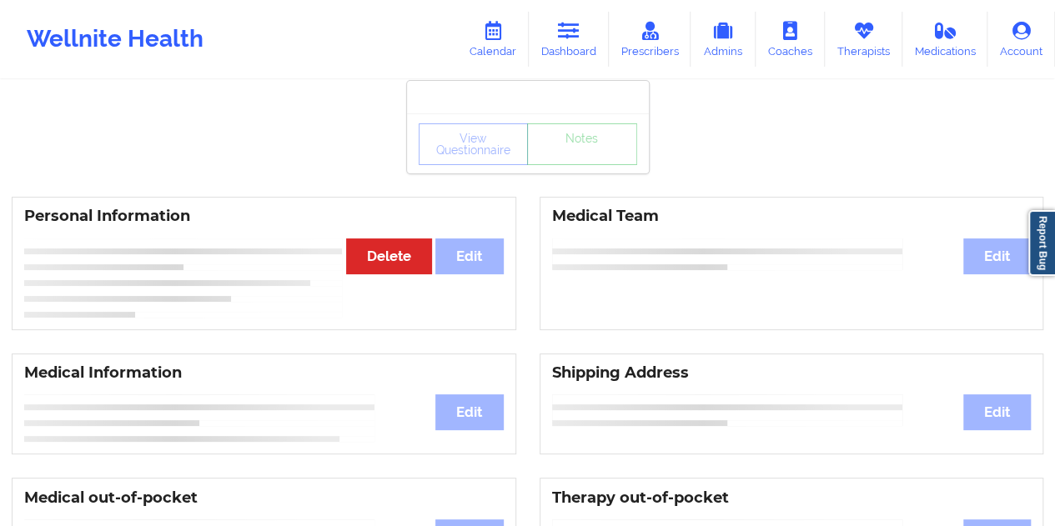
click at [571, 166] on div "View Questionnaire Notes" at bounding box center [528, 143] width 242 height 60
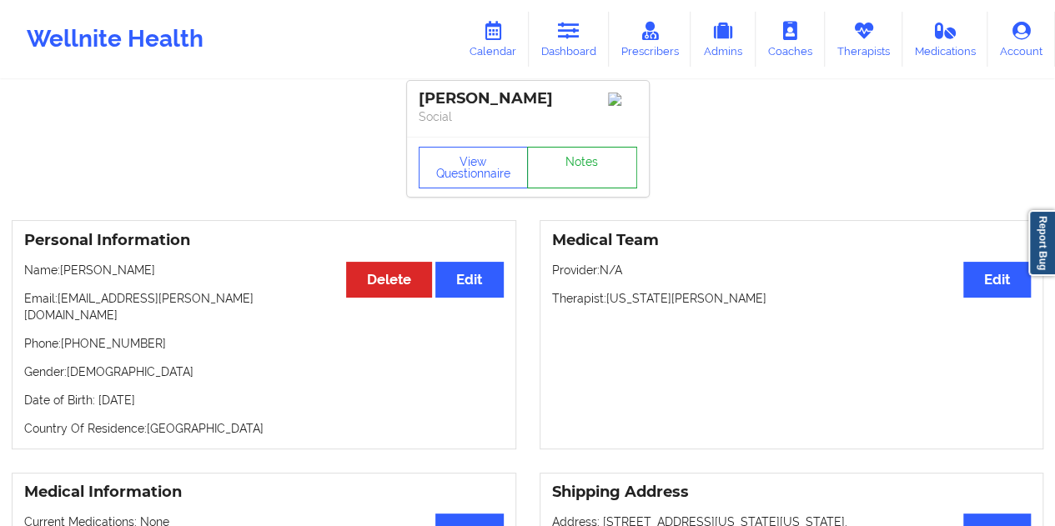
click at [574, 173] on link "Notes" at bounding box center [582, 168] width 110 height 42
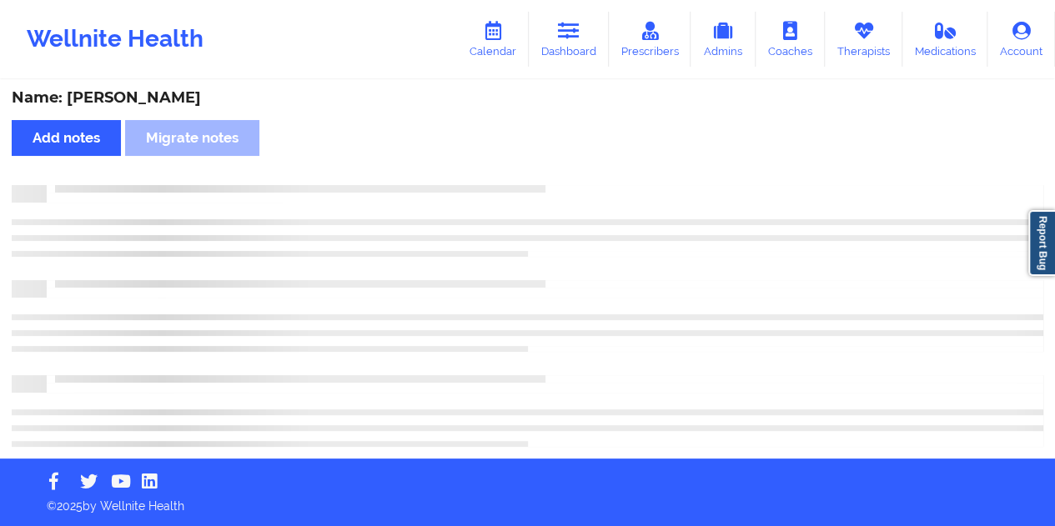
click at [164, 97] on div "Name: [PERSON_NAME]" at bounding box center [528, 97] width 1032 height 19
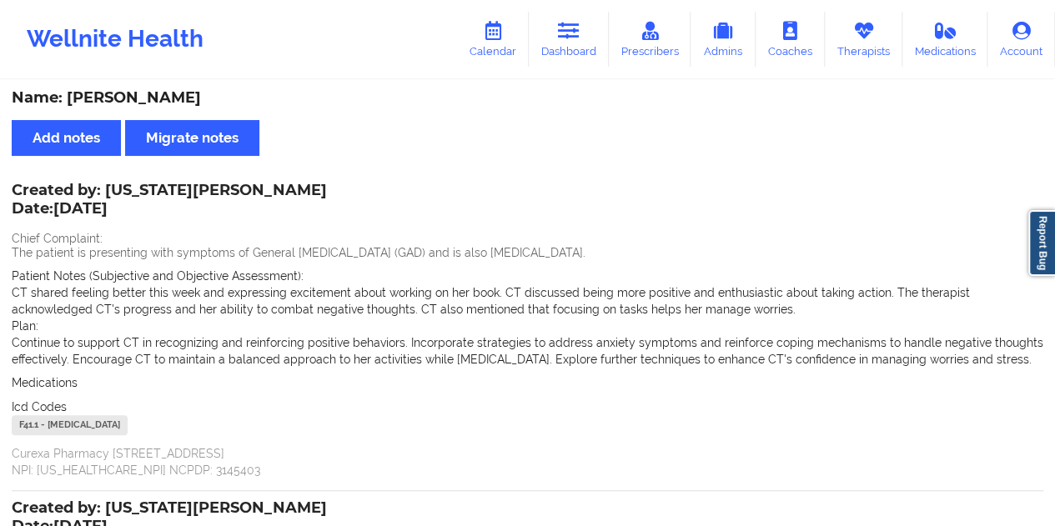
scroll to position [7, 0]
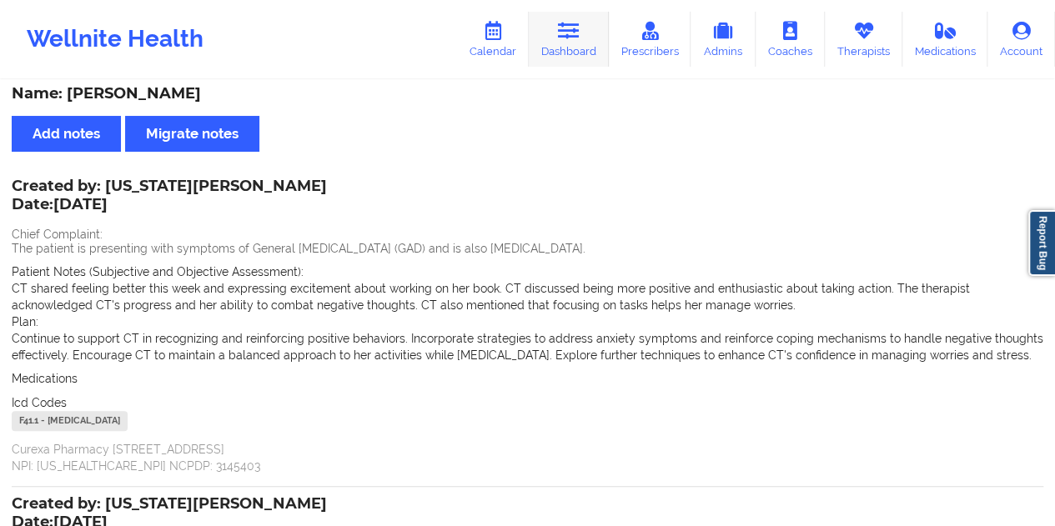
click at [575, 39] on icon at bounding box center [569, 31] width 22 height 18
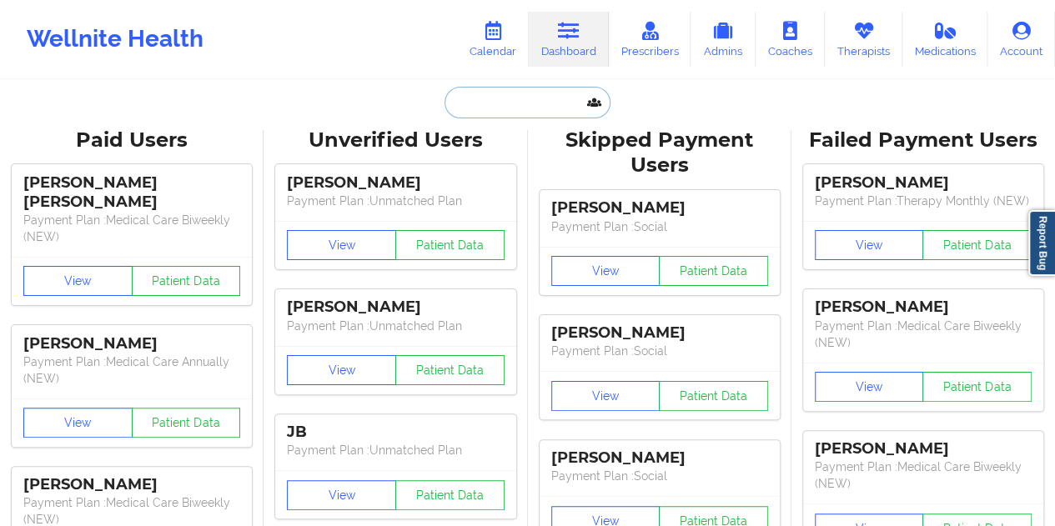
click at [526, 107] on input "text" at bounding box center [527, 103] width 165 height 32
paste input "[EMAIL_ADDRESS][DOMAIN_NAME]"
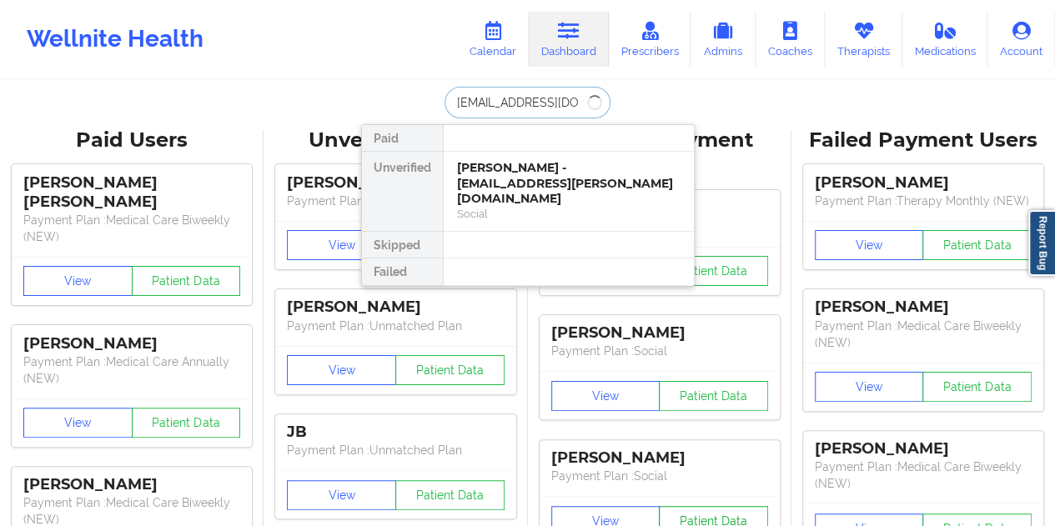
type input "[EMAIL_ADDRESS][DOMAIN_NAME]"
